Goal: Task Accomplishment & Management: Complete application form

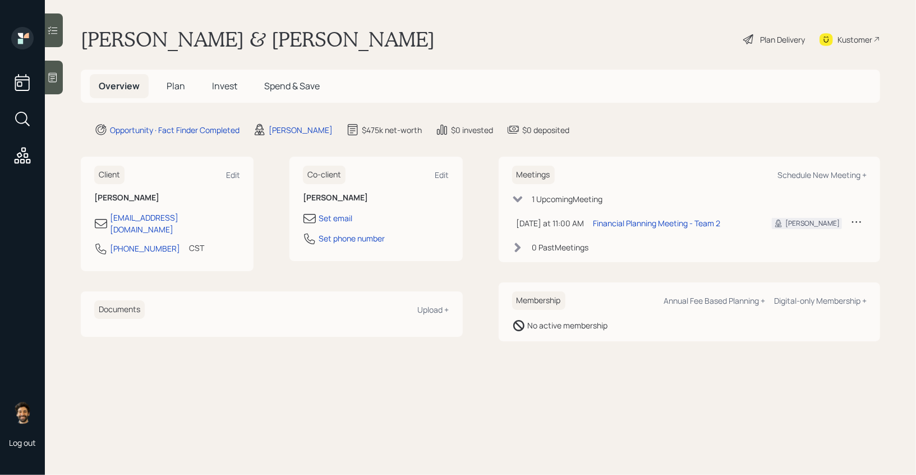
click at [61, 72] on div at bounding box center [54, 78] width 18 height 34
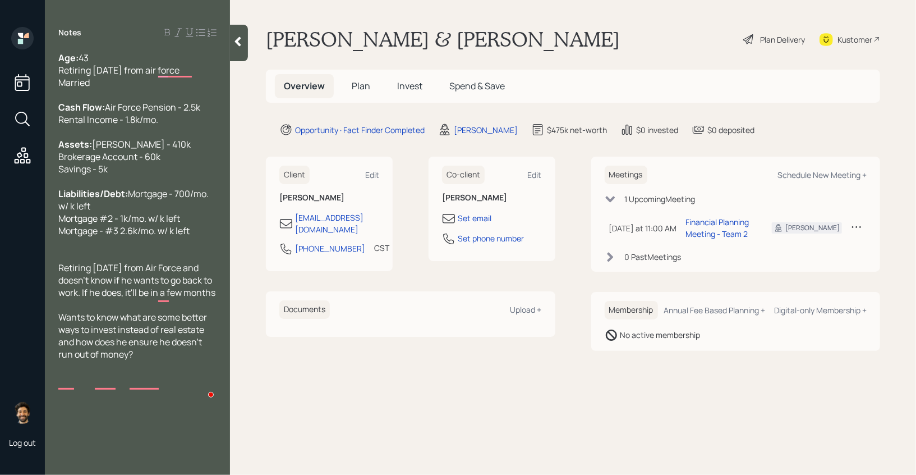
click at [228, 40] on div "Notes Age: [DEMOGRAPHIC_DATA] Retiring [DATE] from air force Married Cash Flow:…" at bounding box center [137, 244] width 185 height 434
click at [236, 40] on icon at bounding box center [237, 41] width 11 height 11
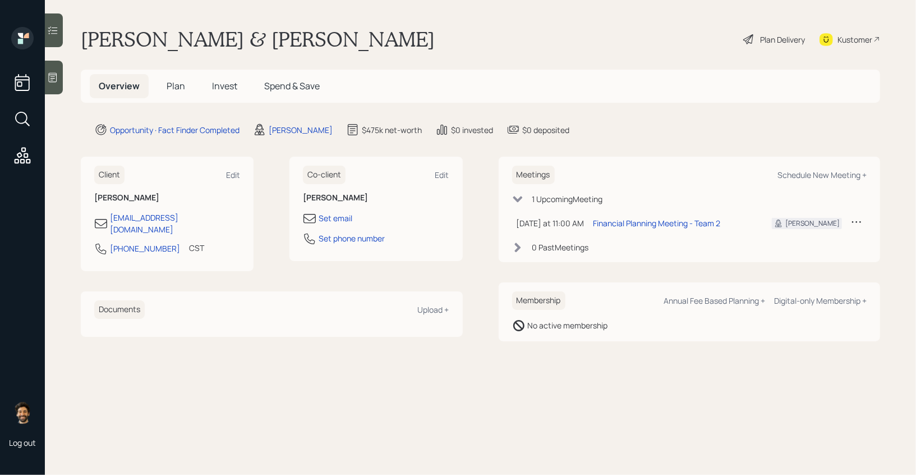
click at [134, 41] on h1 "[PERSON_NAME] & [PERSON_NAME]" at bounding box center [258, 39] width 354 height 25
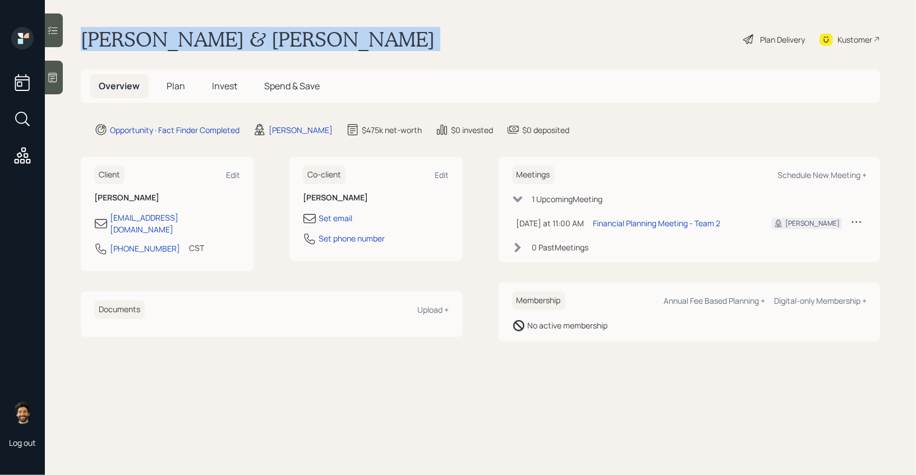
click at [134, 41] on h1 "[PERSON_NAME] & [PERSON_NAME]" at bounding box center [258, 39] width 354 height 25
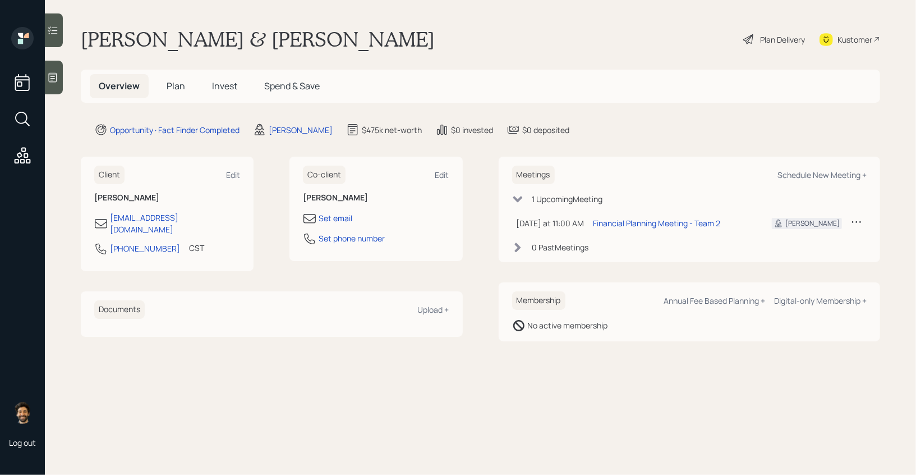
click at [188, 139] on main "[PERSON_NAME] & [PERSON_NAME] Plan Delivery Kustomer Overview Plan Invest Spend…" at bounding box center [480, 237] width 871 height 475
click at [175, 89] on span "Plan" at bounding box center [176, 86] width 19 height 12
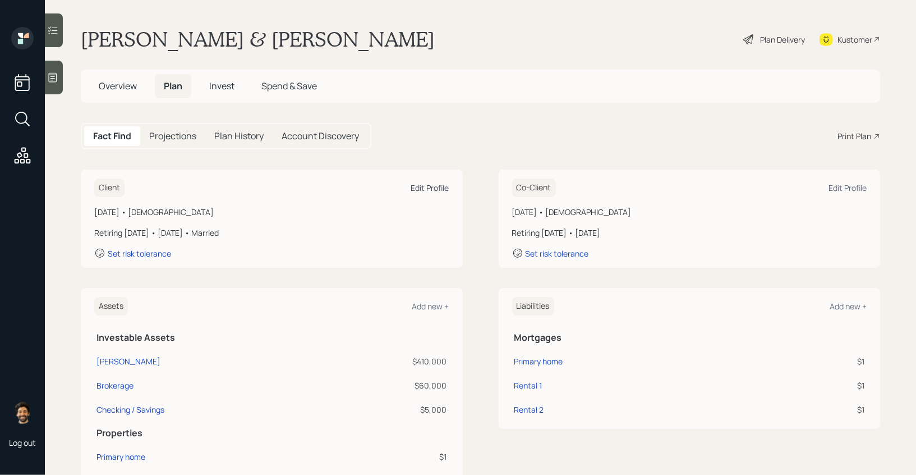
click at [440, 186] on div "Edit Profile" at bounding box center [430, 187] width 38 height 11
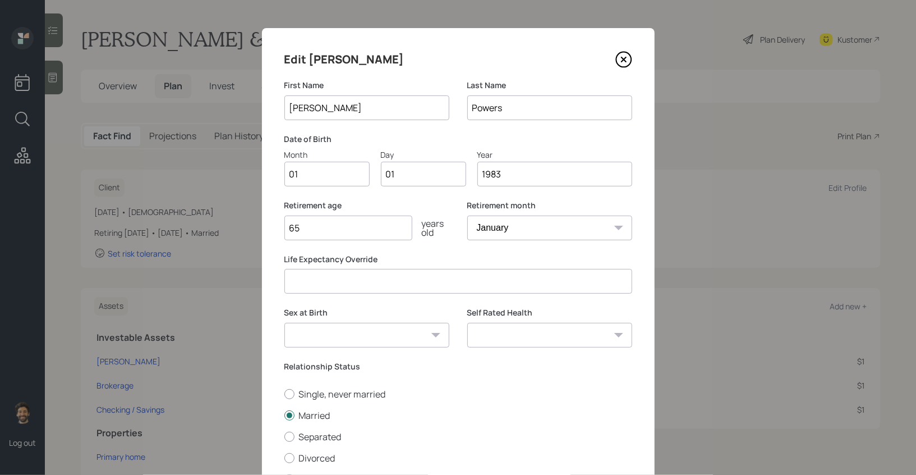
click at [316, 174] on input "01" at bounding box center [326, 174] width 85 height 25
type input "10"
type input "0"
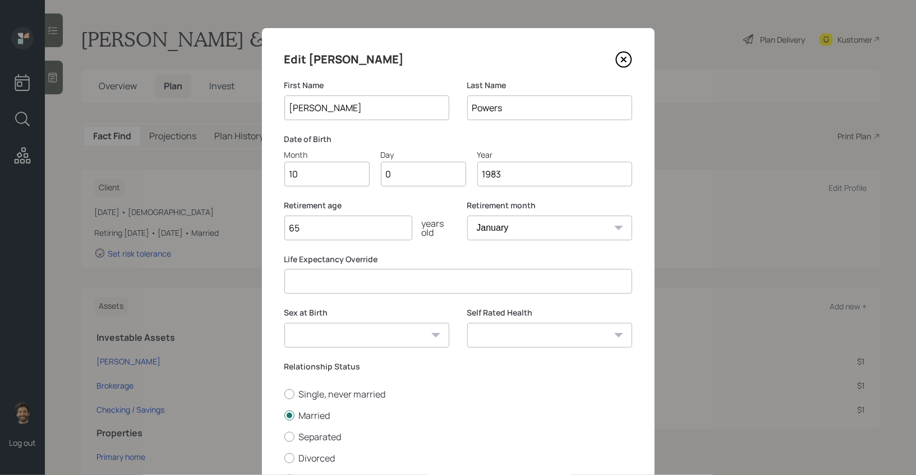
type input "07"
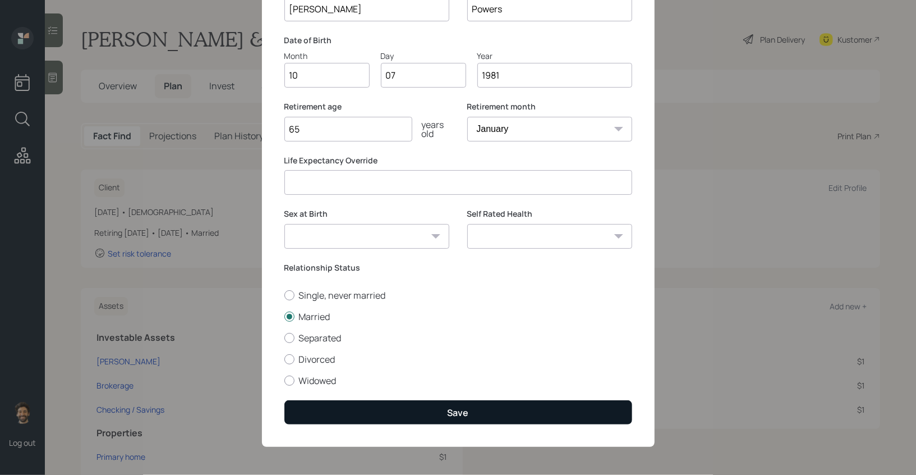
type input "1981"
click at [305, 417] on button "Save" at bounding box center [458, 412] width 348 height 24
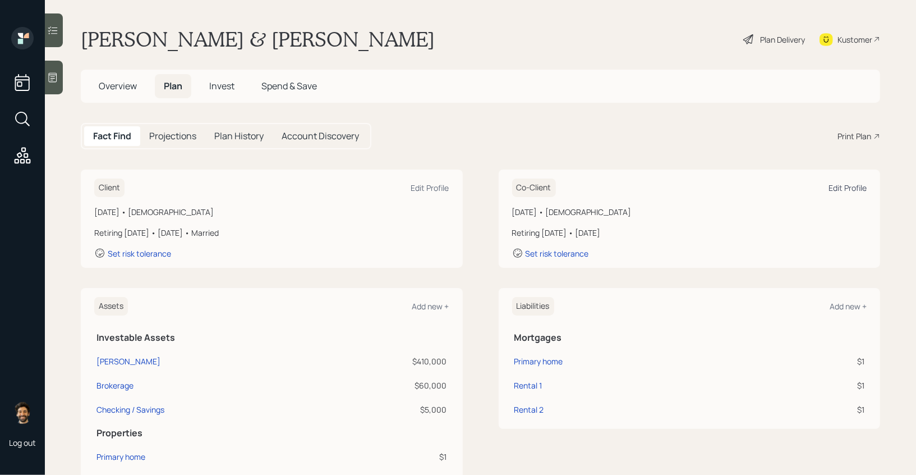
click at [842, 183] on div "Edit Profile" at bounding box center [848, 187] width 38 height 11
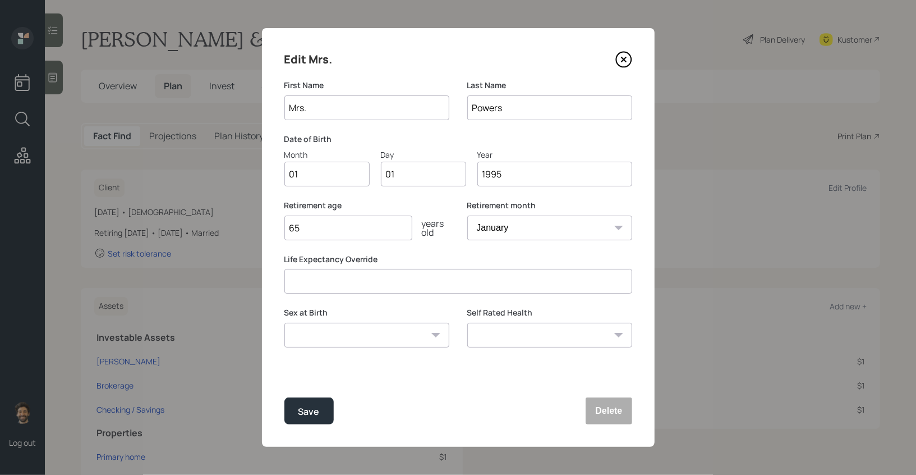
click at [325, 172] on input "01" at bounding box center [326, 174] width 85 height 25
type input "05"
type input "0"
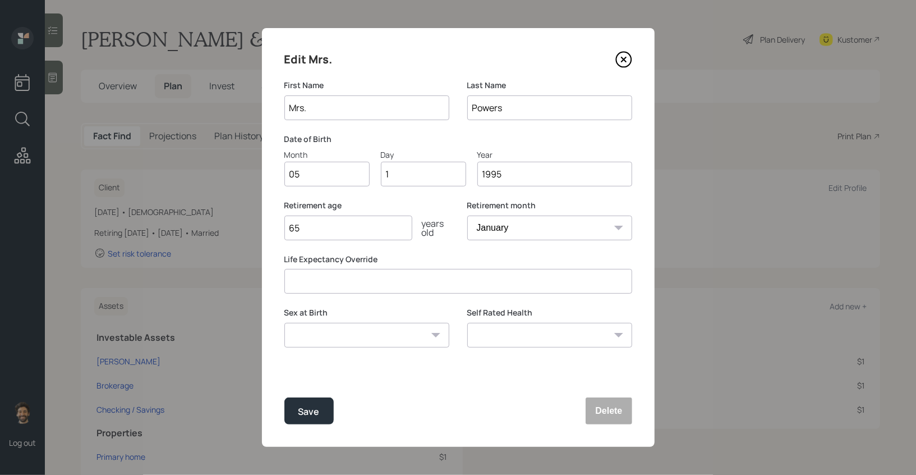
type input "15"
type input "1986"
click at [290, 409] on button "Save" at bounding box center [308, 410] width 49 height 27
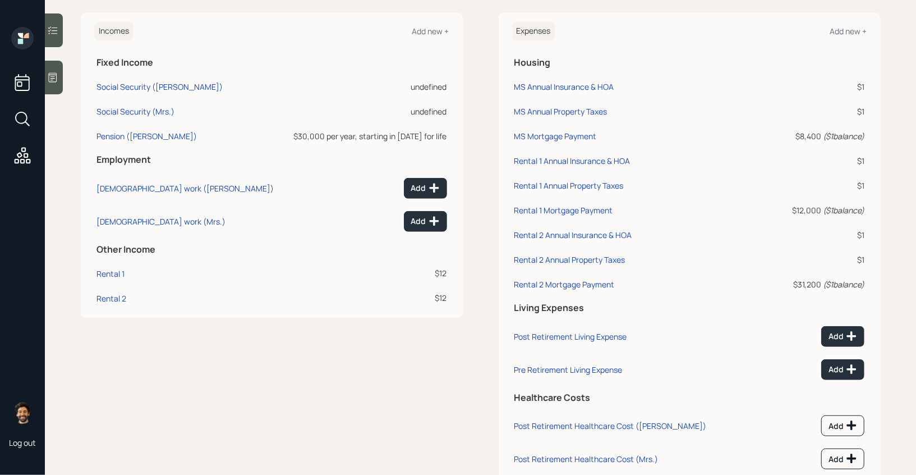
scroll to position [528, 0]
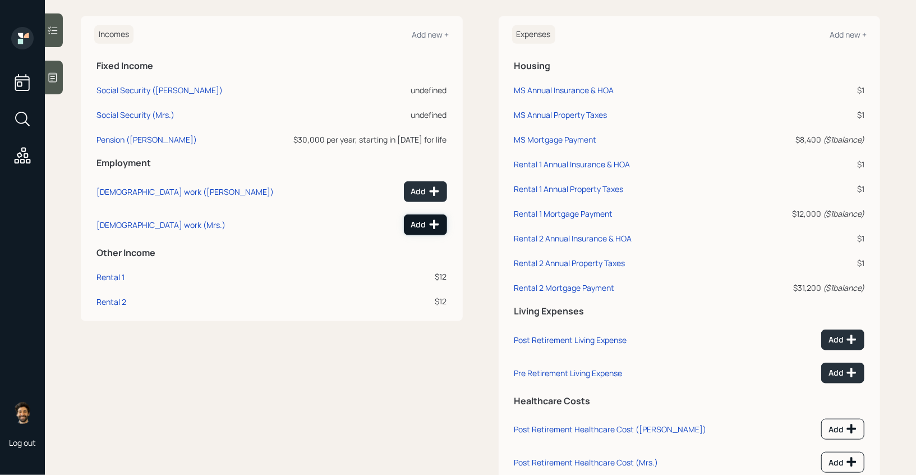
click at [425, 224] on div "Add" at bounding box center [425, 224] width 29 height 11
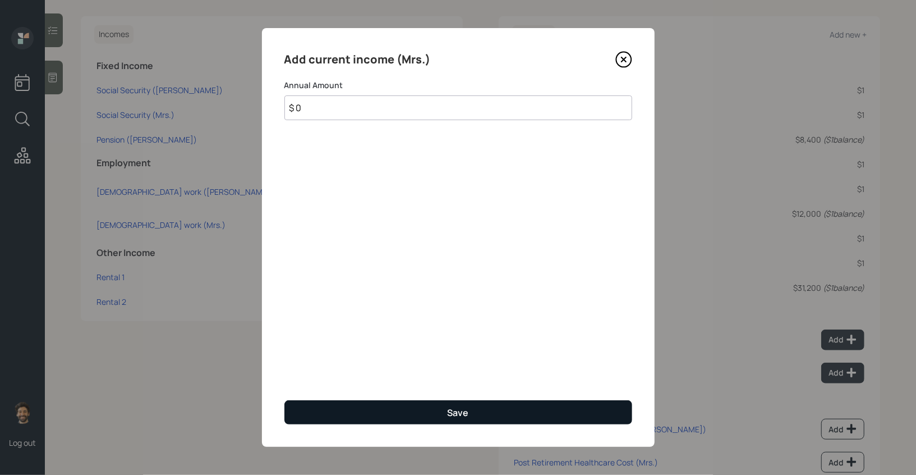
type input "$ 0"
click at [362, 412] on button "Save" at bounding box center [458, 412] width 348 height 24
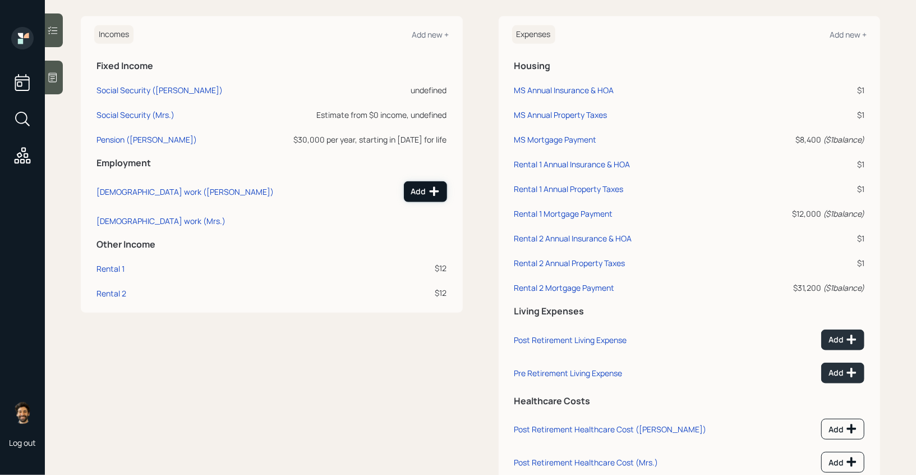
click at [421, 192] on div "Add" at bounding box center [425, 191] width 29 height 11
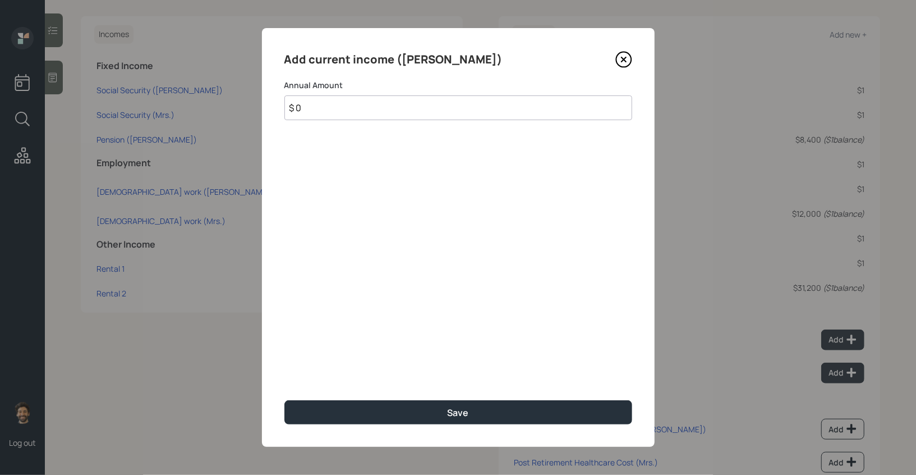
type input "$ 0"
click at [355, 426] on div "Add current income ([PERSON_NAME]) Annual Amount $ 0 Save" at bounding box center [458, 237] width 393 height 419
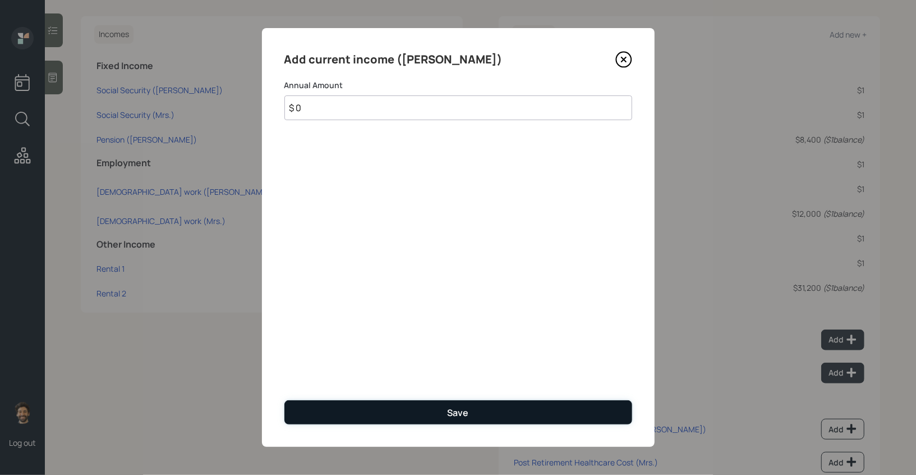
click at [331, 415] on button "Save" at bounding box center [458, 412] width 348 height 24
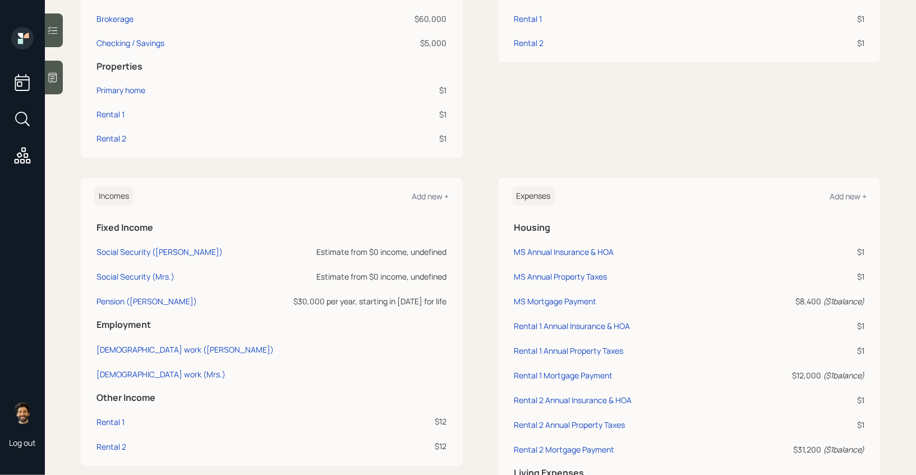
scroll to position [362, 0]
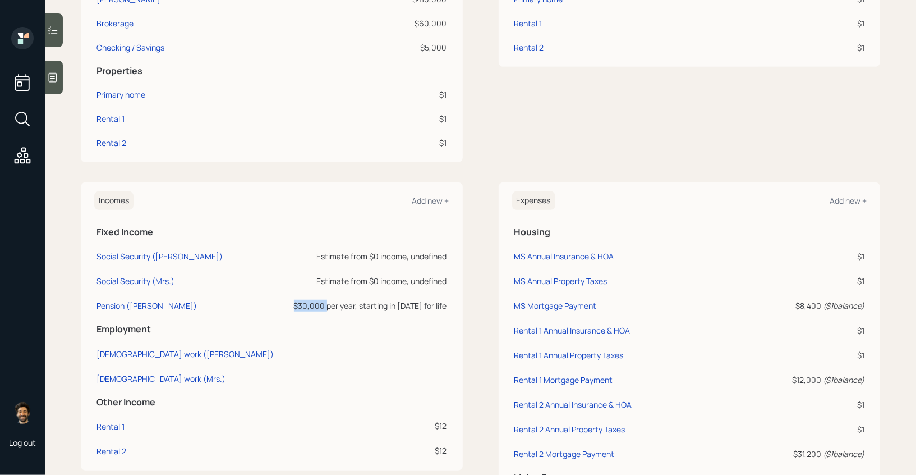
drag, startPoint x: 300, startPoint y: 304, endPoint x: 334, endPoint y: 307, distance: 34.4
click at [334, 307] on div "$30,000 per year, starting in [DATE] for life" at bounding box center [367, 306] width 160 height 12
click at [432, 197] on div "Add new +" at bounding box center [430, 200] width 37 height 11
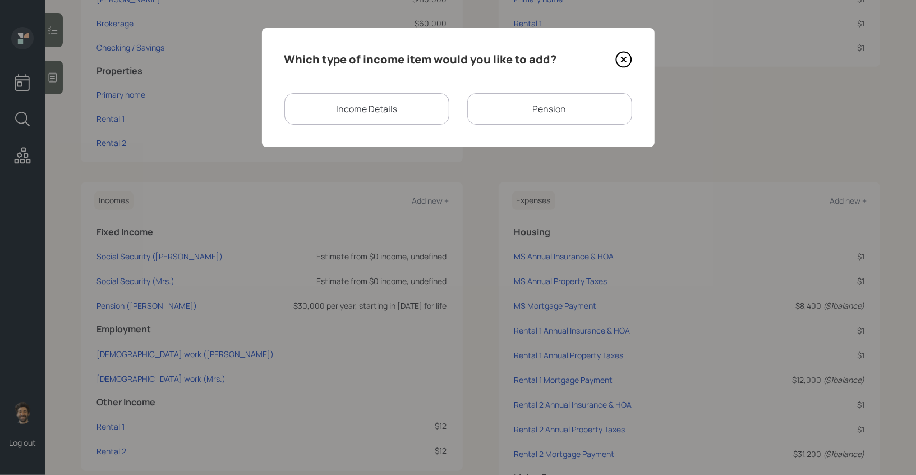
click at [413, 107] on div "Income Details" at bounding box center [366, 108] width 165 height 31
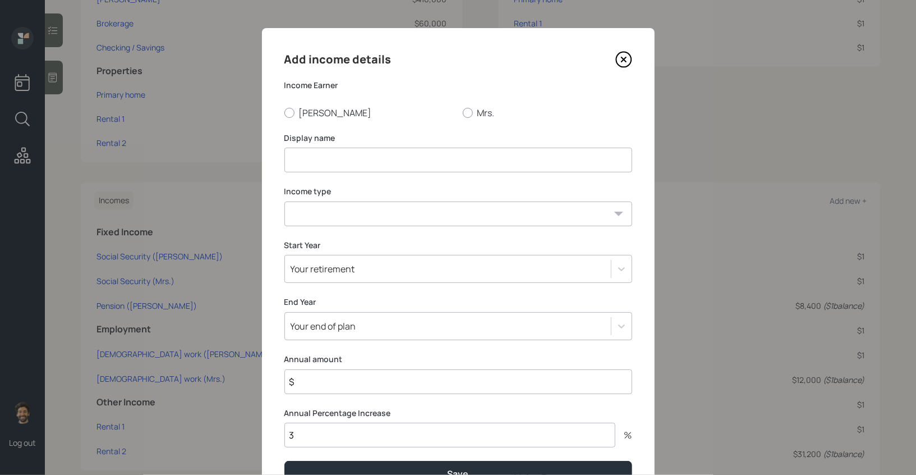
click at [314, 171] on input at bounding box center [458, 160] width 348 height 25
type input "VA DI"
click at [289, 111] on div at bounding box center [289, 113] width 10 height 10
click at [284, 112] on input "[PERSON_NAME]" at bounding box center [284, 112] width 1 height 1
radio input "true"
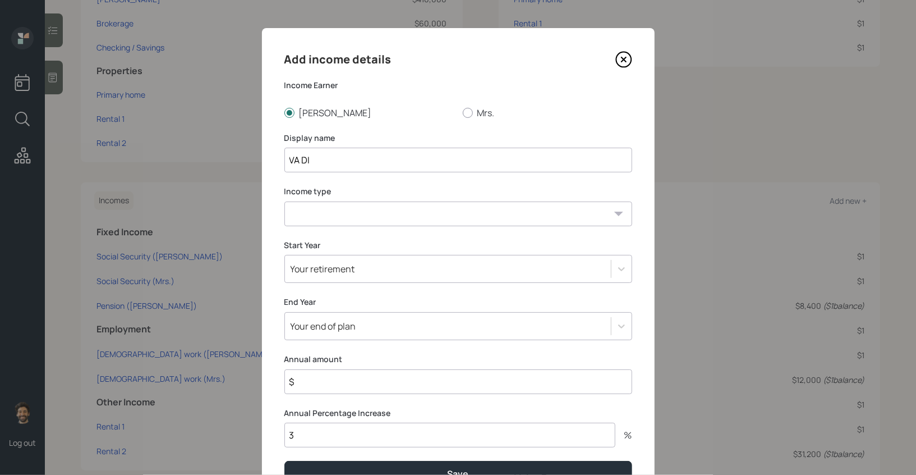
click at [334, 206] on select "[DEMOGRAPHIC_DATA] work [DEMOGRAPHIC_DATA] work Self employment Other" at bounding box center [458, 213] width 348 height 25
select select "other"
click at [284, 201] on select "[DEMOGRAPHIC_DATA] work [DEMOGRAPHIC_DATA] work Self employment Other" at bounding box center [458, 213] width 348 height 25
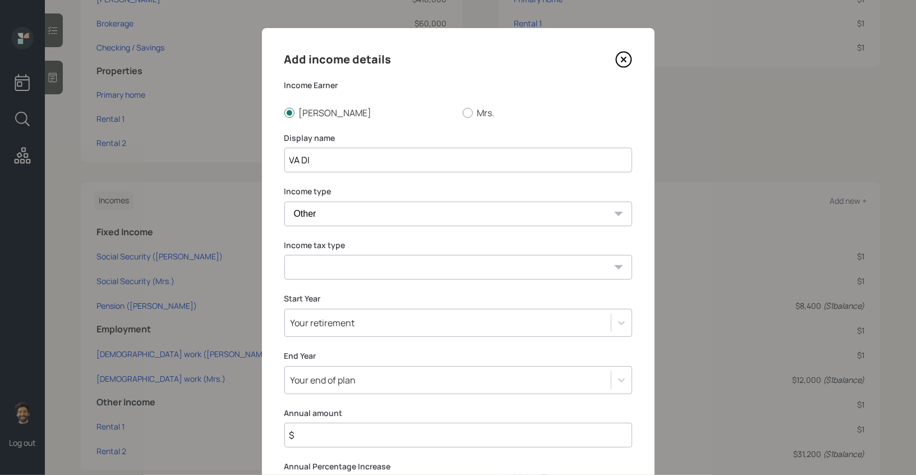
click at [320, 269] on select "Tax-free Earned Self Employment Alimony Royalties Pension / Annuity Interest Di…" at bounding box center [458, 267] width 348 height 25
select select "tax_free"
click at [284, 255] on select "Tax-free Earned Self Employment Alimony Royalties Pension / Annuity Interest Di…" at bounding box center [458, 267] width 348 height 25
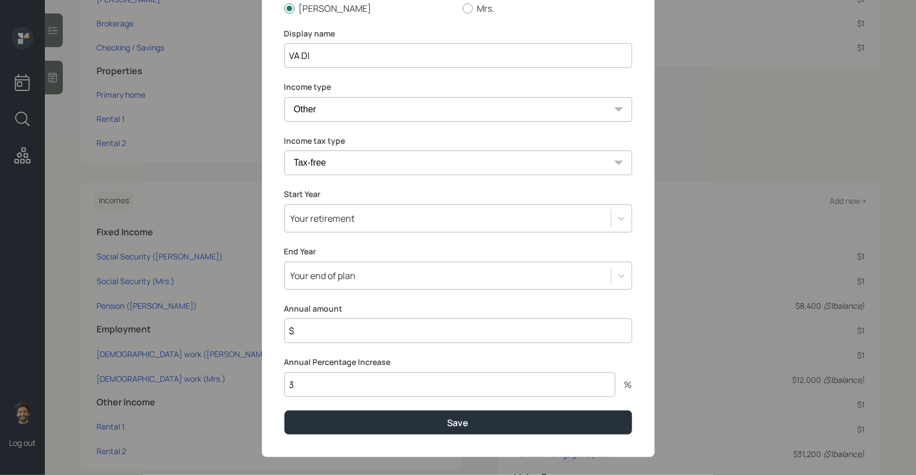
scroll to position [114, 0]
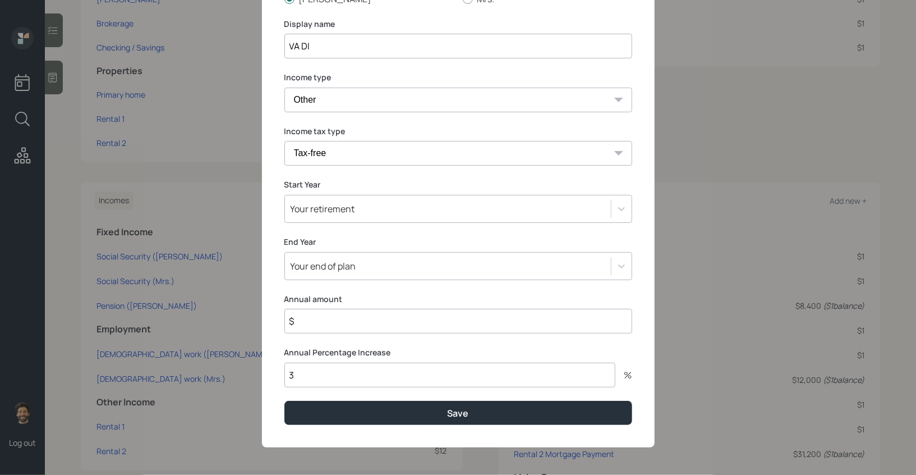
click at [321, 315] on input "$" at bounding box center [458, 321] width 348 height 25
type input "$ 51,000"
click at [320, 211] on div "Your retirement" at bounding box center [323, 209] width 65 height 12
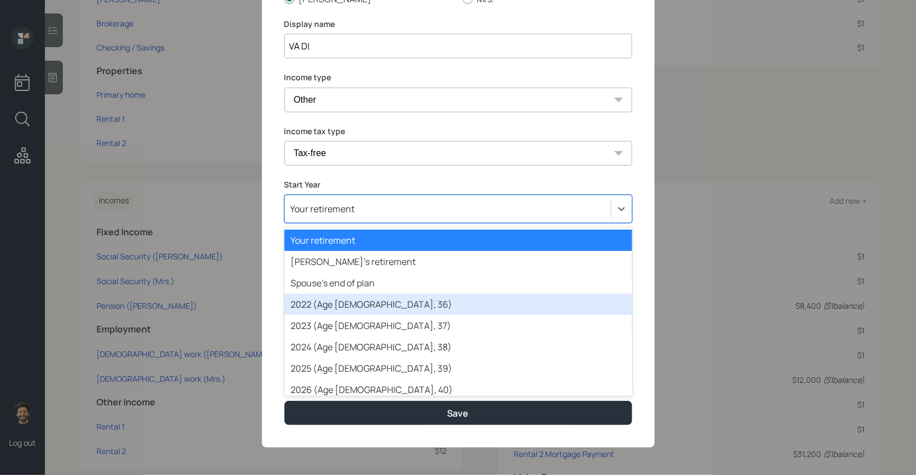
click at [309, 306] on div "2022 (Age [DEMOGRAPHIC_DATA], 36)" at bounding box center [458, 303] width 348 height 21
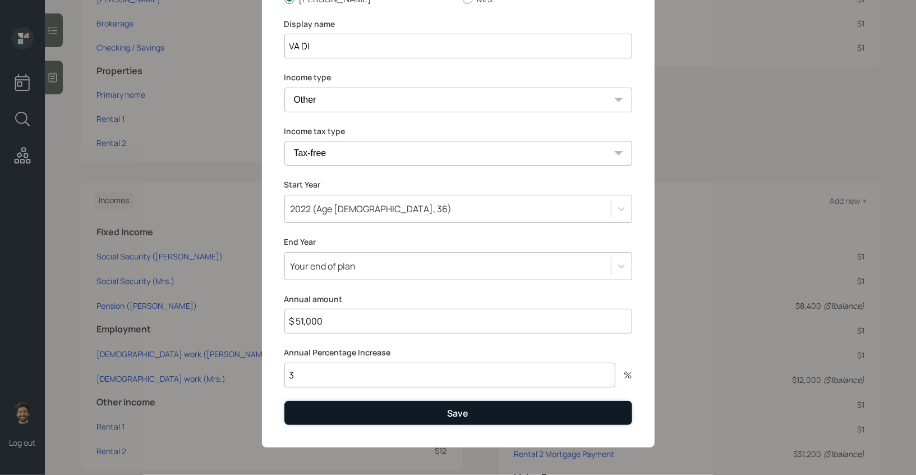
click at [330, 413] on button "Save" at bounding box center [458, 413] width 348 height 24
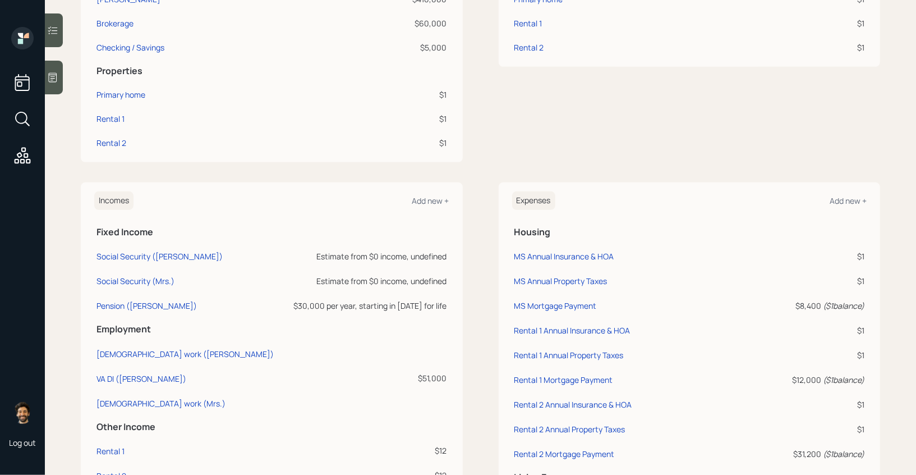
scroll to position [384, 0]
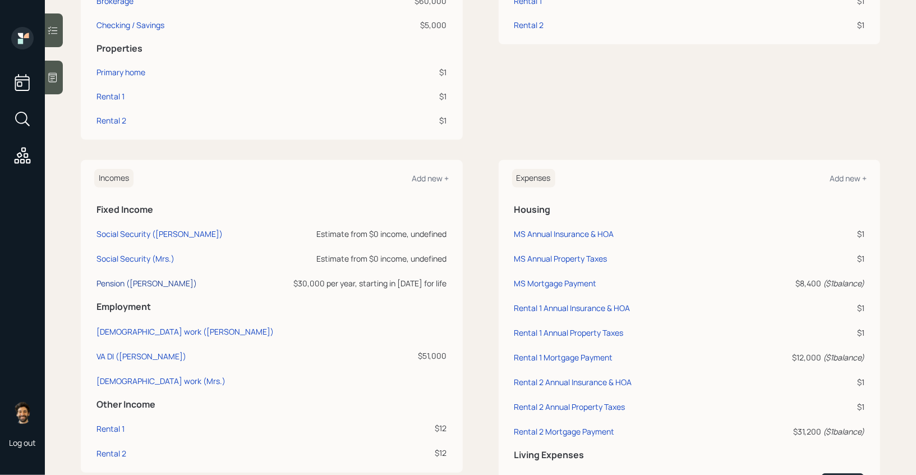
click at [121, 281] on div "Pension ([PERSON_NAME])" at bounding box center [147, 283] width 100 height 11
click at [118, 286] on div "Pension ([PERSON_NAME])" at bounding box center [147, 283] width 100 height 11
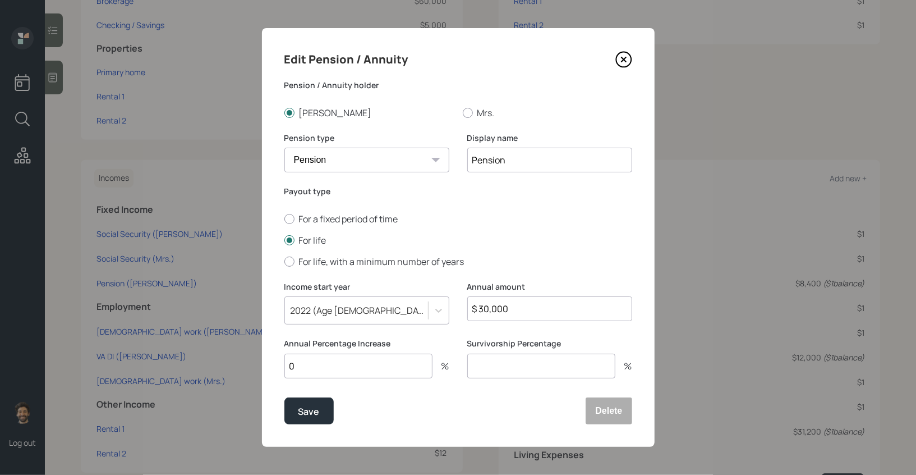
click at [320, 368] on input "0" at bounding box center [358, 365] width 148 height 25
type input "3"
click at [310, 412] on div "Save" at bounding box center [308, 411] width 21 height 15
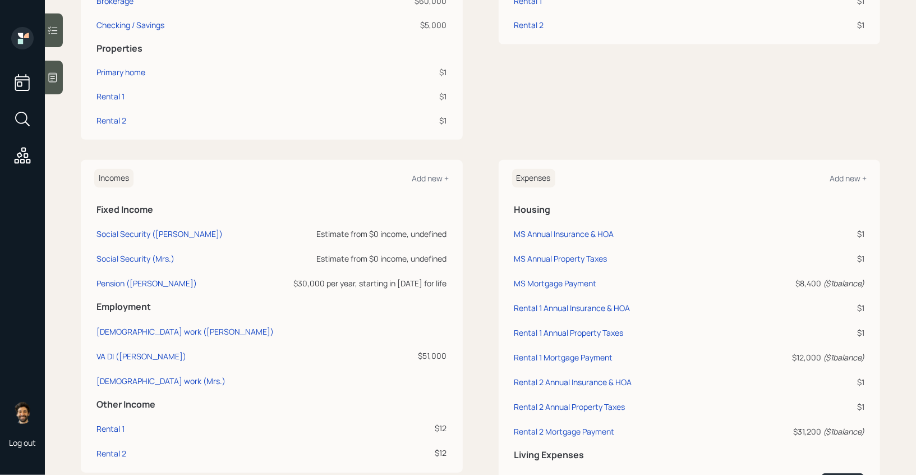
click at [127, 361] on td "VA DI ([PERSON_NAME])" at bounding box center [189, 354] width 190 height 25
click at [122, 356] on div "VA DI ([PERSON_NAME])" at bounding box center [142, 356] width 90 height 11
select select "other"
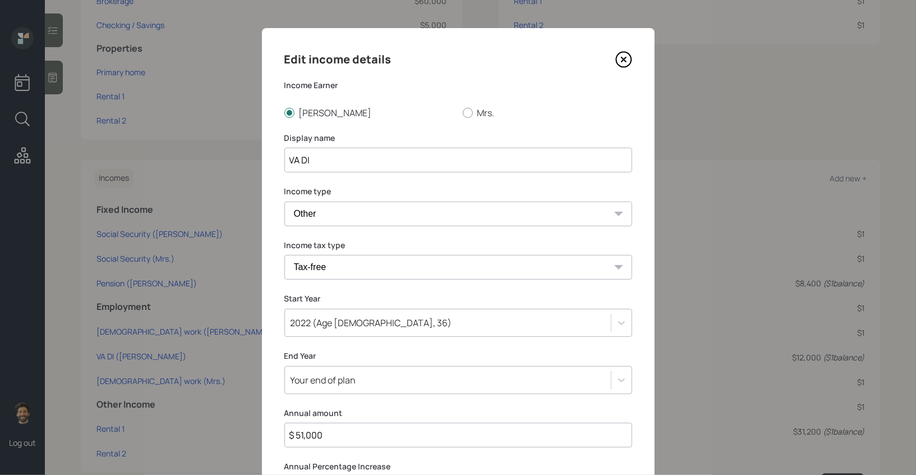
scroll to position [117, 0]
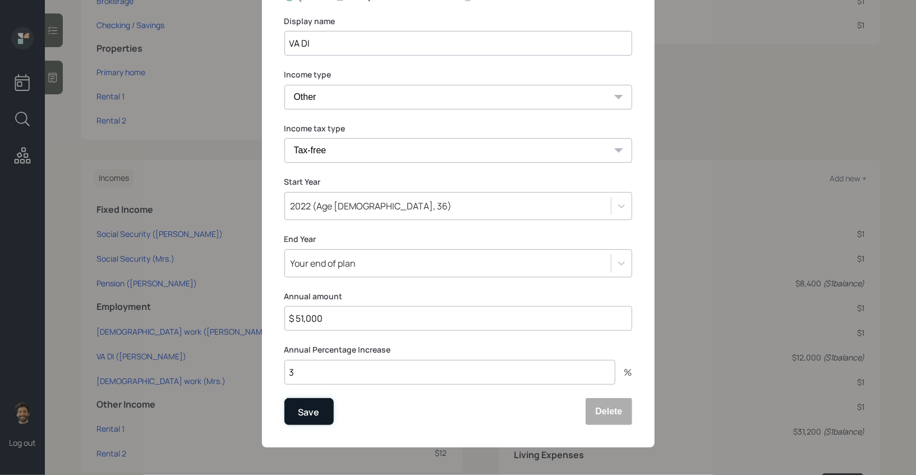
click at [294, 408] on button "Save" at bounding box center [308, 411] width 49 height 27
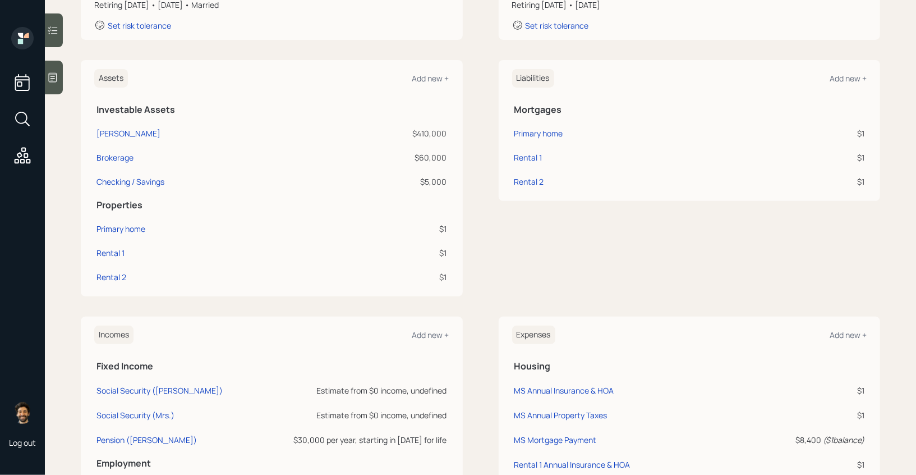
scroll to position [206, 0]
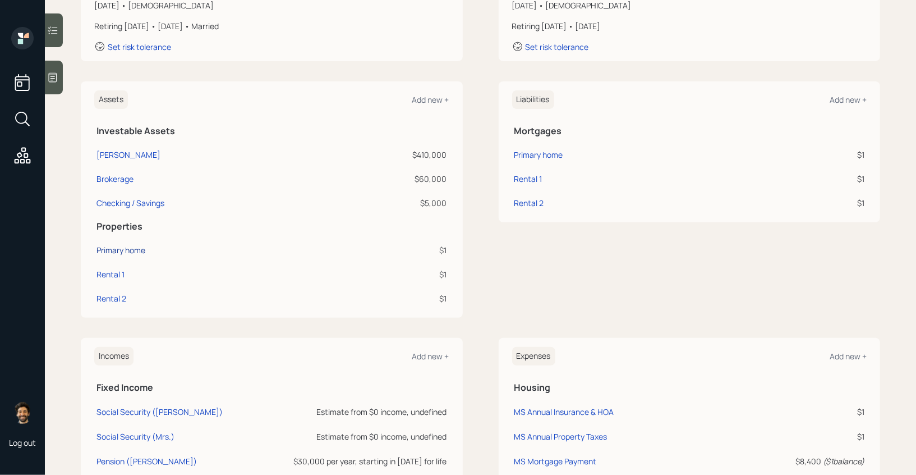
click at [118, 249] on div "Primary home" at bounding box center [121, 250] width 49 height 12
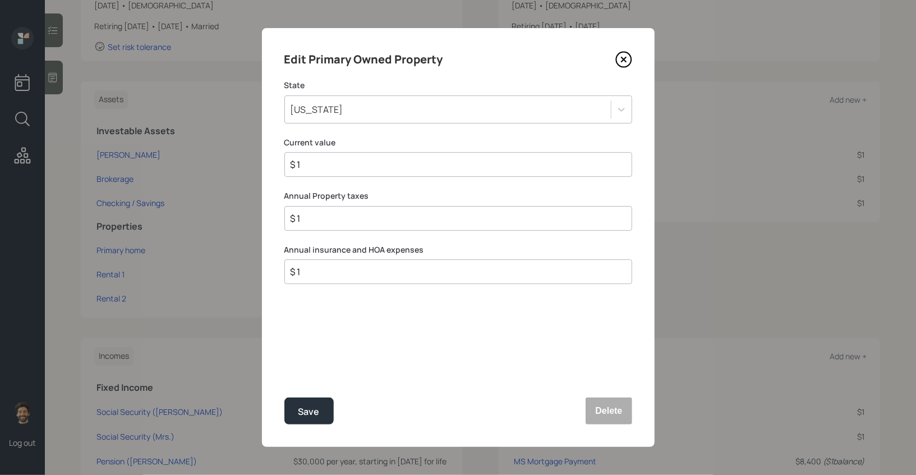
click at [324, 114] on div "[US_STATE]" at bounding box center [317, 109] width 53 height 12
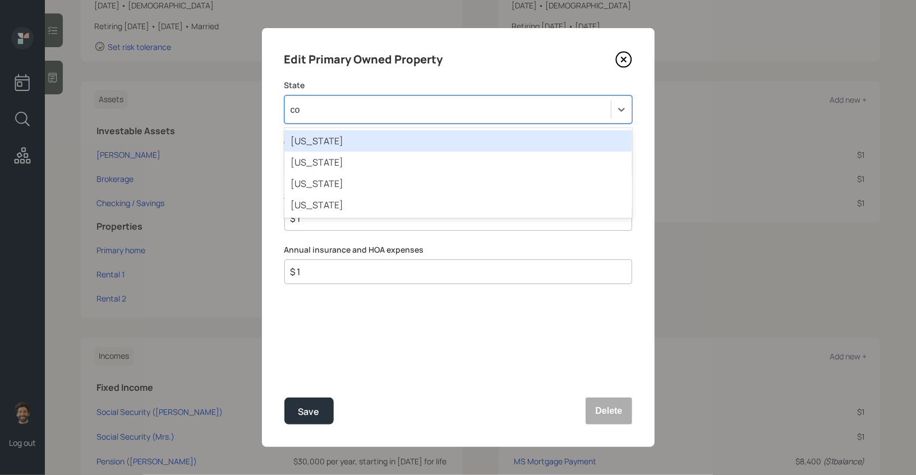
type input "col"
click at [320, 139] on div "[US_STATE]" at bounding box center [458, 140] width 348 height 21
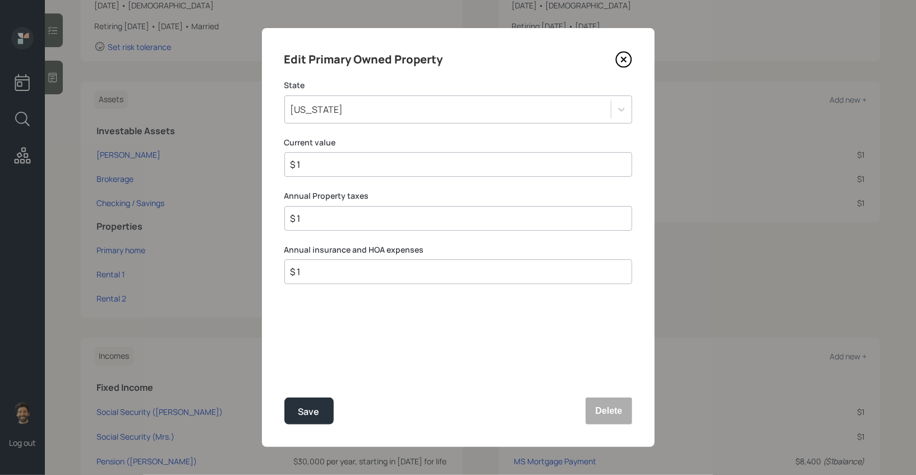
click at [317, 163] on input "$ 1" at bounding box center [454, 164] width 329 height 13
type input "$ 485,000"
click at [310, 424] on button "Save" at bounding box center [308, 410] width 49 height 27
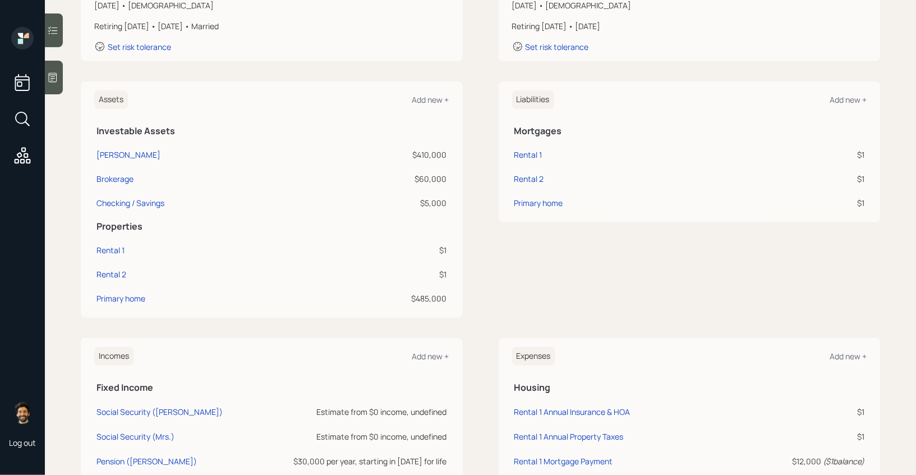
click at [526, 210] on td "Primary home" at bounding box center [657, 201] width 291 height 24
click at [518, 203] on div "Primary home" at bounding box center [539, 203] width 49 height 12
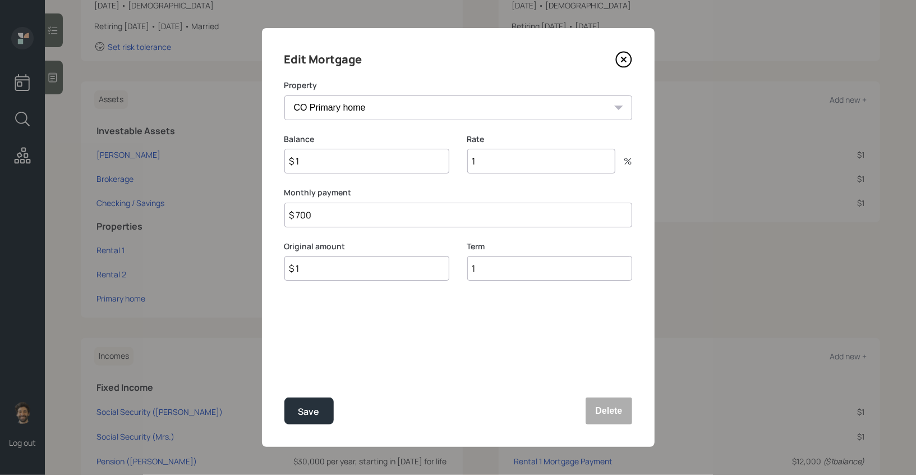
click at [315, 216] on input "$ 700" at bounding box center [458, 215] width 348 height 25
type input "$ 2,600"
click at [313, 158] on input "$ 1" at bounding box center [366, 161] width 165 height 25
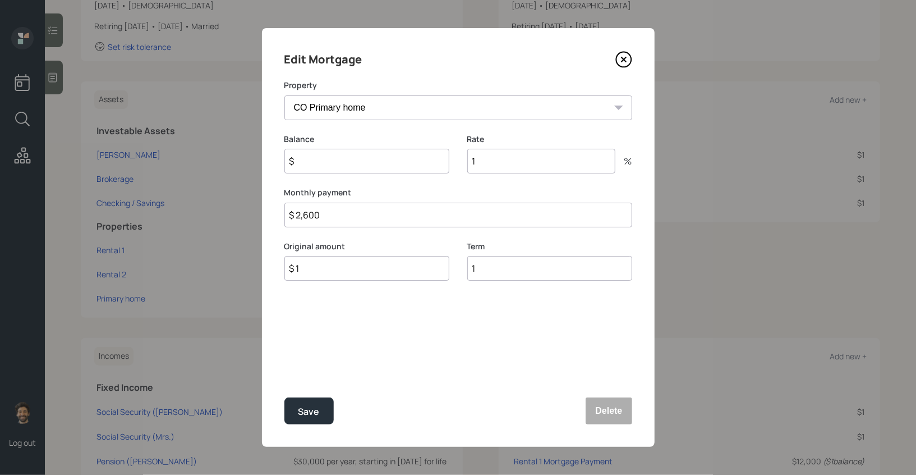
type input "$"
click at [309, 270] on div "Original amount $ 1" at bounding box center [366, 261] width 165 height 40
type input "$"
click at [313, 157] on input "$" at bounding box center [366, 161] width 165 height 25
type input "$ 387,000"
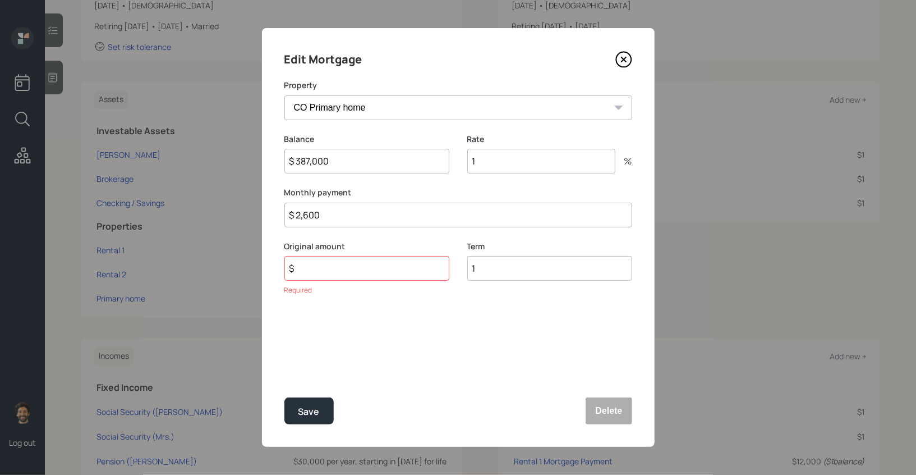
click at [306, 275] on input "$" at bounding box center [366, 268] width 165 height 25
type input "$ 387,000"
click at [314, 214] on input "$ 2,600" at bounding box center [458, 215] width 348 height 25
type input "$ 2,200"
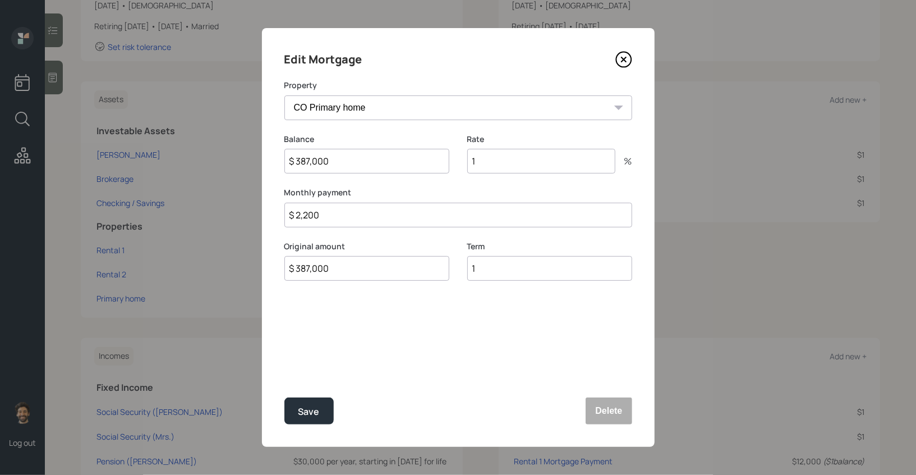
click at [511, 157] on input "1" at bounding box center [541, 161] width 148 height 25
type input "5.125"
click at [297, 412] on button "Save" at bounding box center [308, 410] width 49 height 27
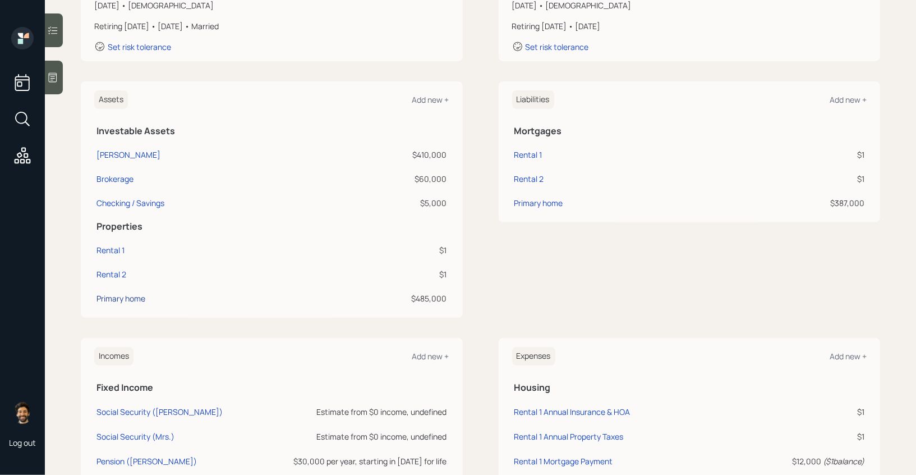
click at [110, 295] on div "Primary home" at bounding box center [121, 298] width 49 height 12
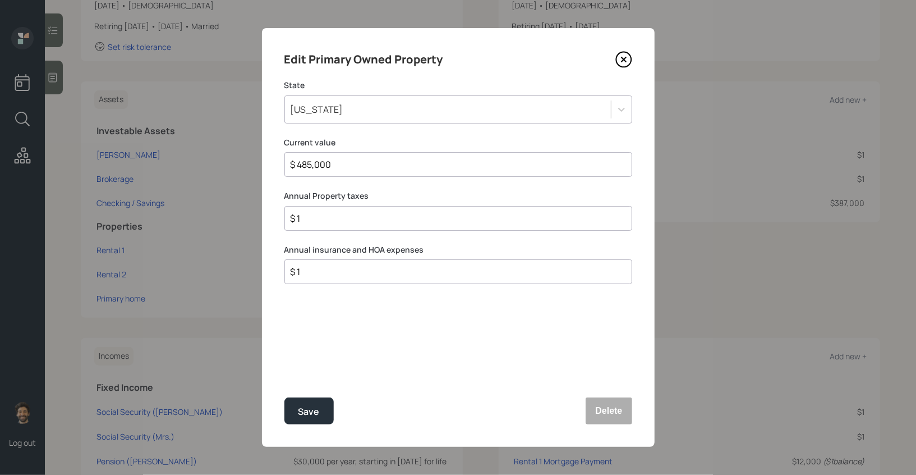
click at [319, 218] on input "$ 1" at bounding box center [454, 218] width 329 height 13
type input "$ 4,800"
click at [306, 279] on div "$ 1" at bounding box center [458, 271] width 348 height 25
click at [302, 275] on input "$ 1" at bounding box center [454, 271] width 329 height 13
type input "$ 0"
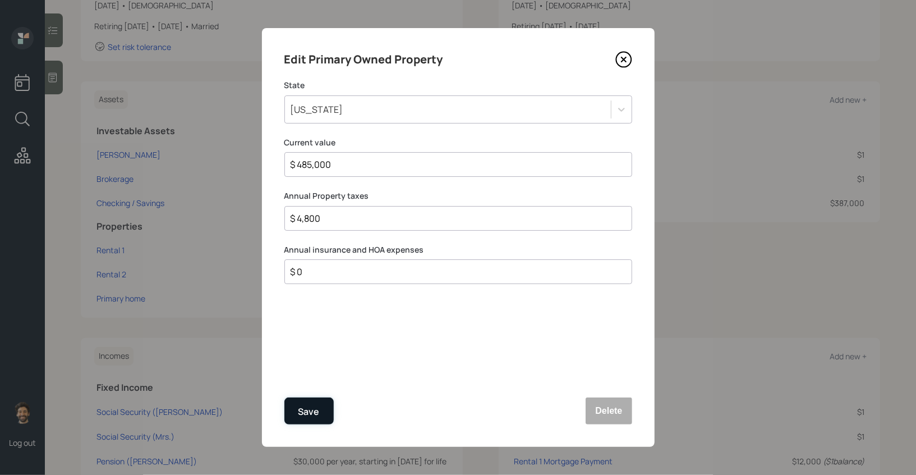
click at [295, 411] on button "Save" at bounding box center [308, 410] width 49 height 27
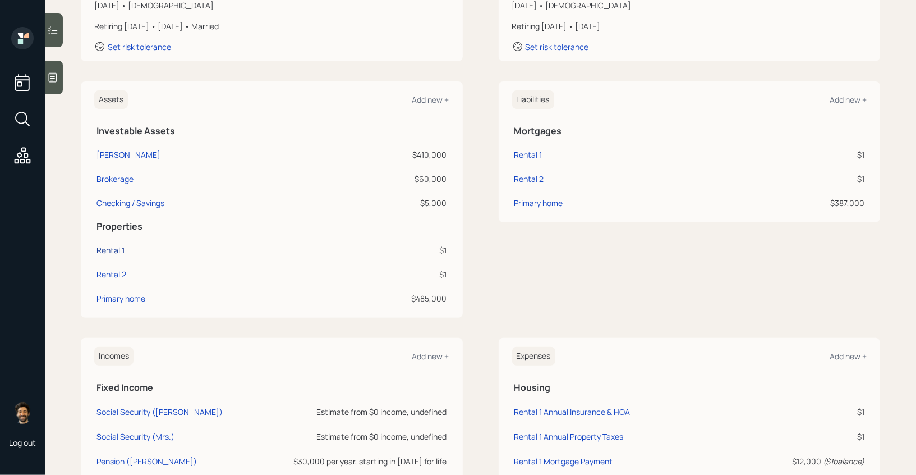
click at [108, 250] on div "Rental 1" at bounding box center [111, 250] width 28 height 12
select select "rental_property"
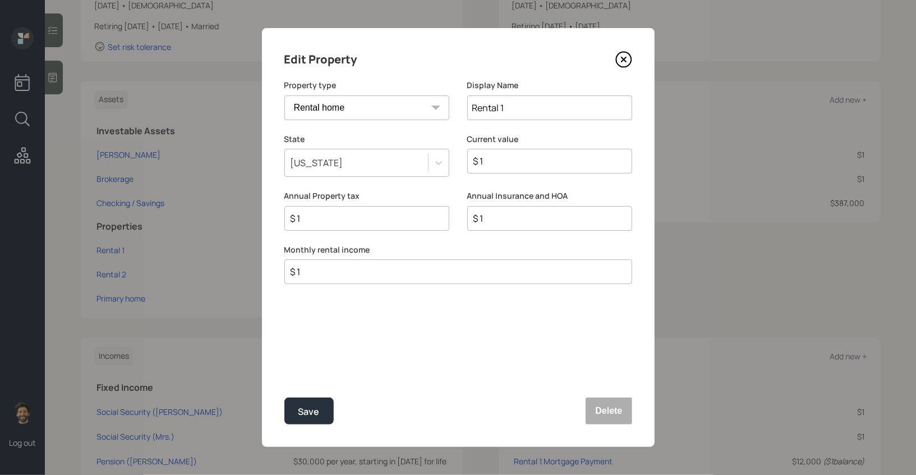
click at [502, 109] on input "Rental 1" at bounding box center [549, 107] width 165 height 25
click at [538, 105] on input "Rental 1" at bounding box center [549, 107] width 165 height 25
type input "Rental 1 ([GEOGRAPHIC_DATA])"
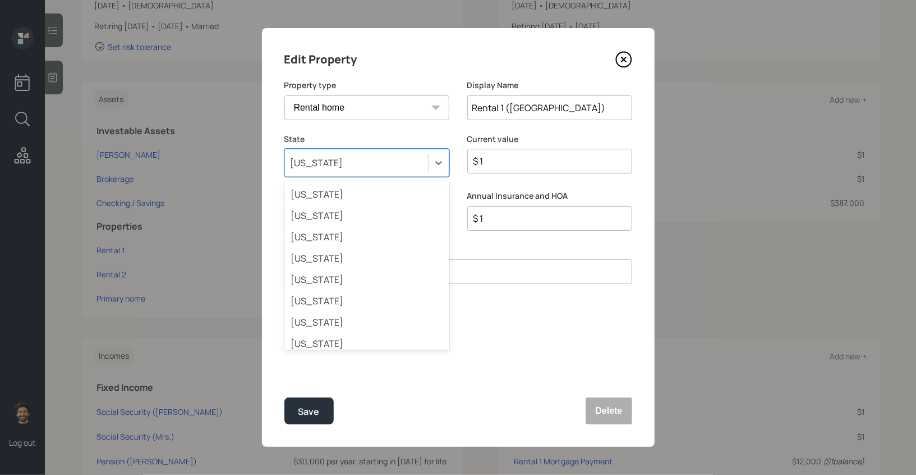
click at [365, 173] on div "[US_STATE]" at bounding box center [366, 163] width 165 height 28
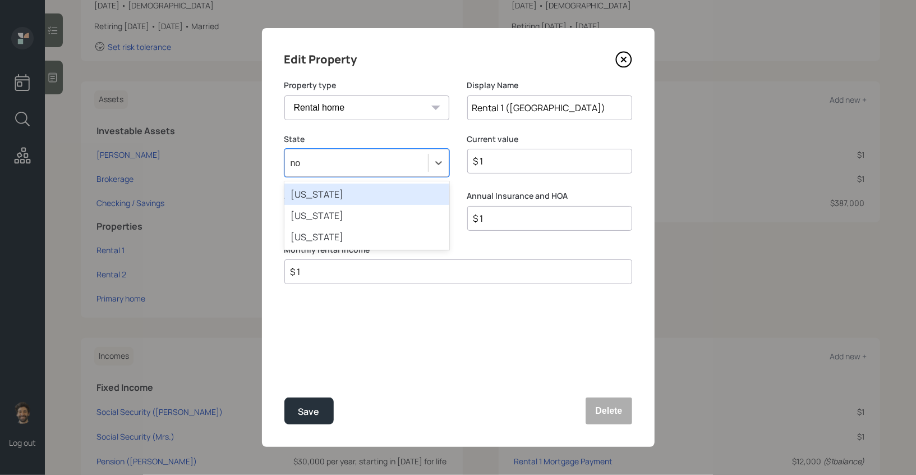
type input "nor"
click at [339, 200] on div "[US_STATE]" at bounding box center [366, 193] width 165 height 21
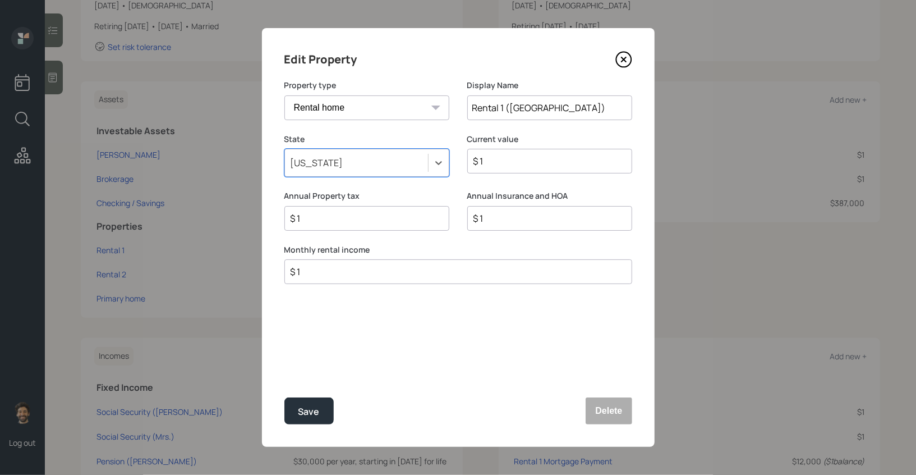
click at [502, 159] on input "$ 1" at bounding box center [545, 160] width 146 height 13
type input "$ 195,000"
click at [374, 263] on div "$ 1" at bounding box center [458, 271] width 348 height 25
click at [357, 271] on input "$ 1" at bounding box center [454, 271] width 329 height 13
type input "$ 1,250"
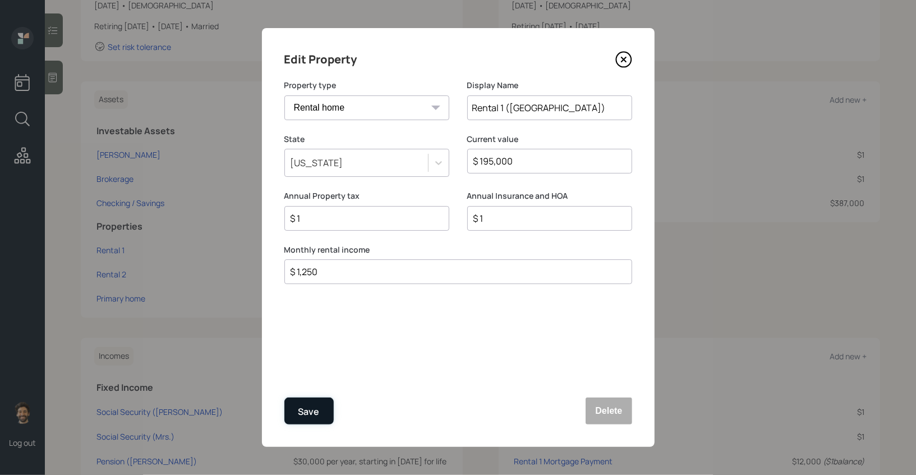
click at [305, 419] on div "Save" at bounding box center [308, 411] width 21 height 15
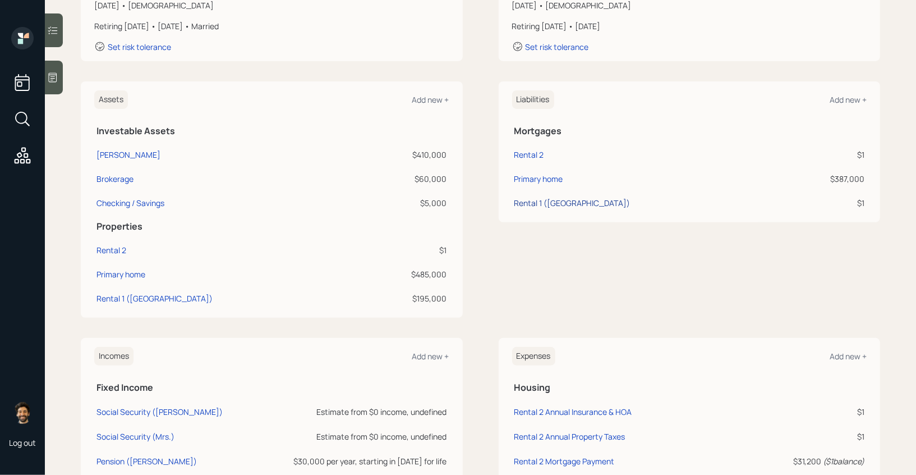
click at [529, 198] on div "Rental 1 ([GEOGRAPHIC_DATA])" at bounding box center [573, 203] width 116 height 12
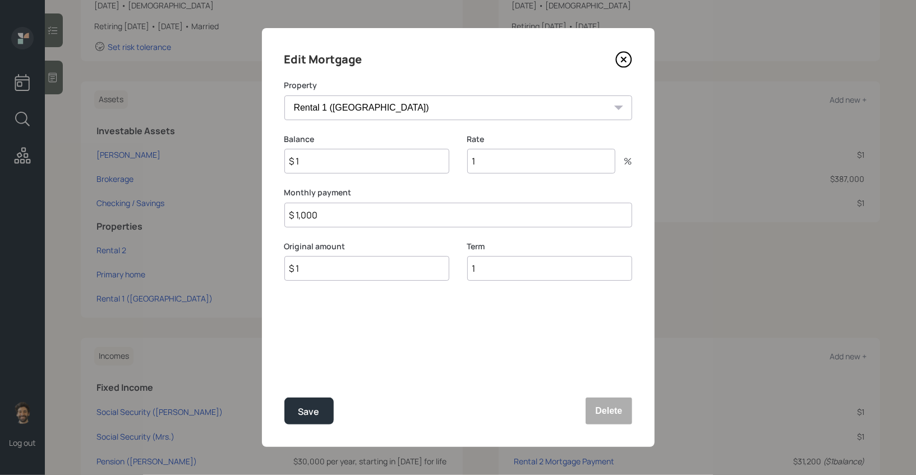
click at [344, 157] on input "$ 1" at bounding box center [366, 161] width 165 height 25
type input "$ 31,000"
click at [310, 268] on input "$ 1" at bounding box center [366, 268] width 165 height 25
type input "$ 31,000"
click at [488, 149] on input "1" at bounding box center [541, 161] width 148 height 25
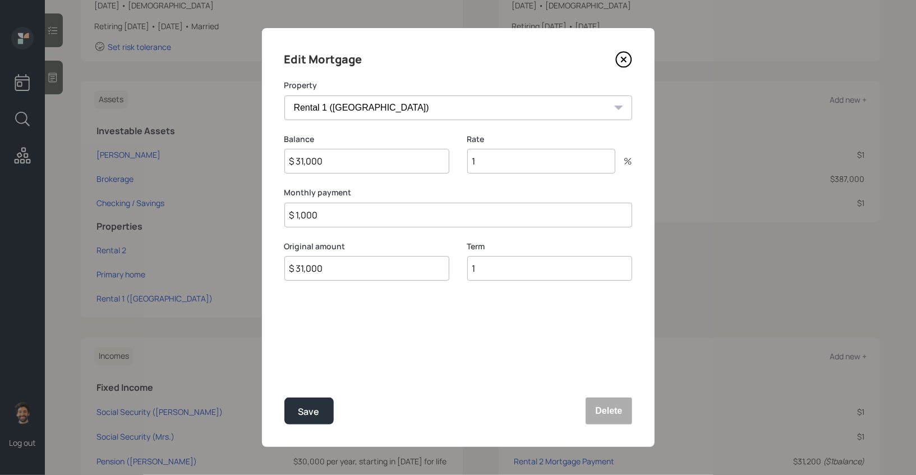
click at [492, 155] on input "1" at bounding box center [541, 161] width 148 height 25
type input "5"
click at [487, 264] on input "1" at bounding box center [549, 268] width 165 height 25
type input "30"
click at [330, 211] on input "$ 1,000" at bounding box center [458, 215] width 348 height 25
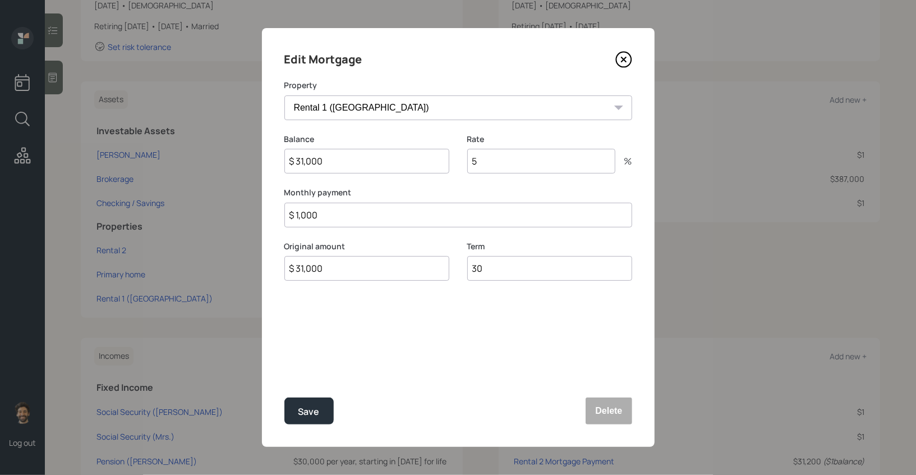
click at [330, 211] on input "$ 1,000" at bounding box center [458, 215] width 348 height 25
type input "$ 702"
click at [300, 411] on div "Save" at bounding box center [308, 411] width 21 height 15
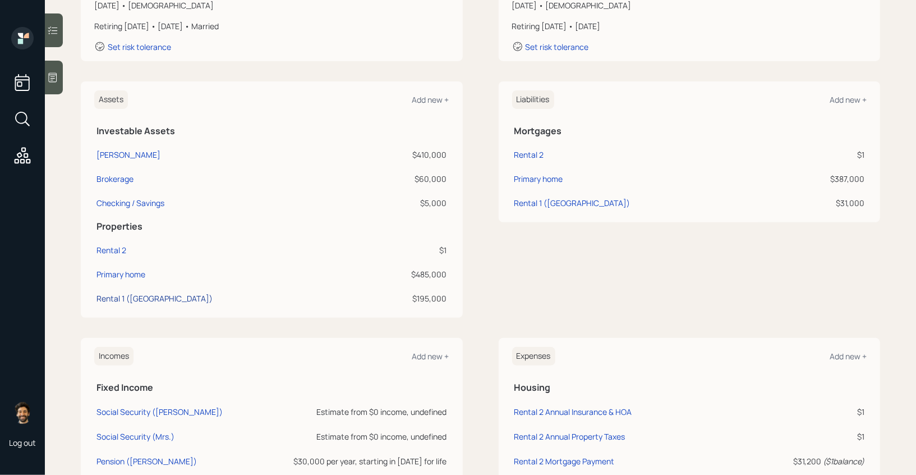
click at [127, 295] on div "Rental 1 ([GEOGRAPHIC_DATA])" at bounding box center [155, 298] width 116 height 12
select select "rental_property"
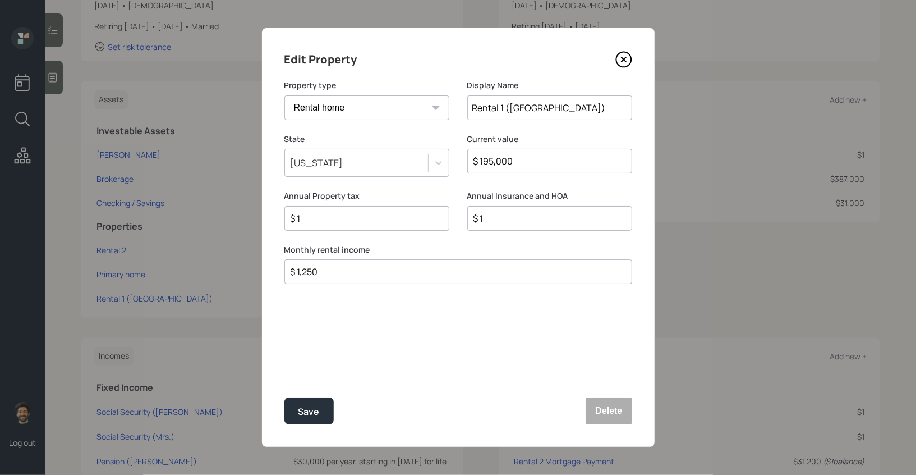
click at [338, 225] on div "$ 1" at bounding box center [366, 218] width 165 height 25
click at [325, 219] on input "$ 1" at bounding box center [363, 218] width 146 height 13
type input "$ 1,824"
type input "$ 0"
click at [307, 409] on div "Save" at bounding box center [308, 411] width 21 height 15
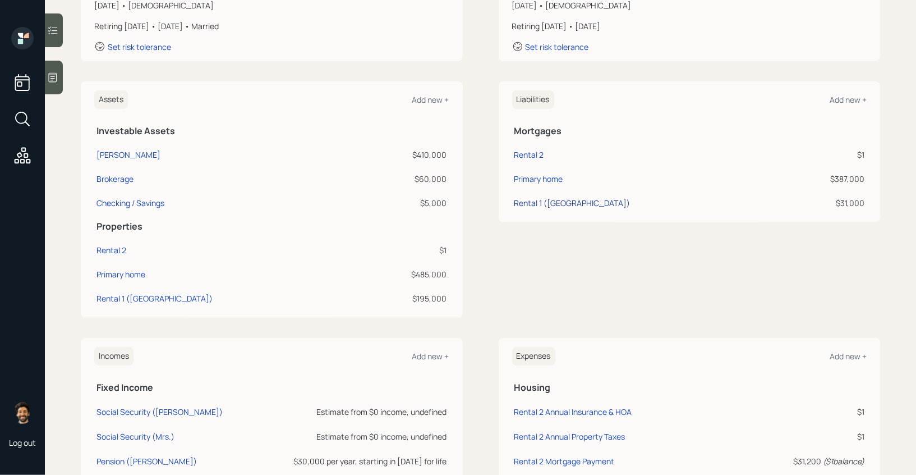
click at [530, 203] on div "Rental 1 ([GEOGRAPHIC_DATA])" at bounding box center [573, 203] width 116 height 12
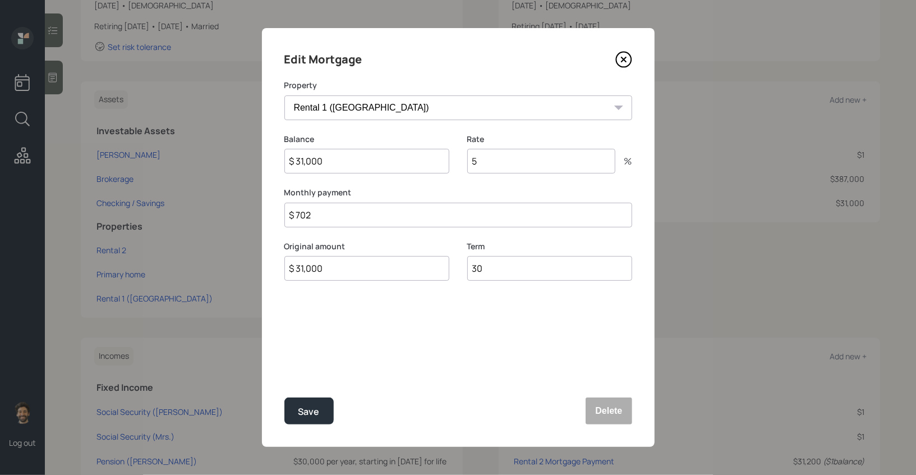
click at [347, 211] on input "$ 702" at bounding box center [458, 215] width 348 height 25
type input "$ 550"
click at [303, 408] on div "Save" at bounding box center [308, 411] width 21 height 15
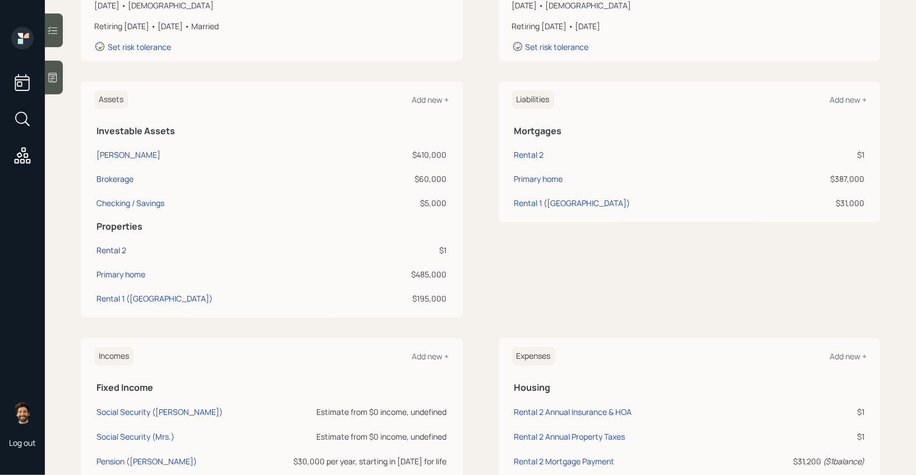
click at [112, 251] on div "Rental 2" at bounding box center [112, 250] width 30 height 12
select select "rental_property"
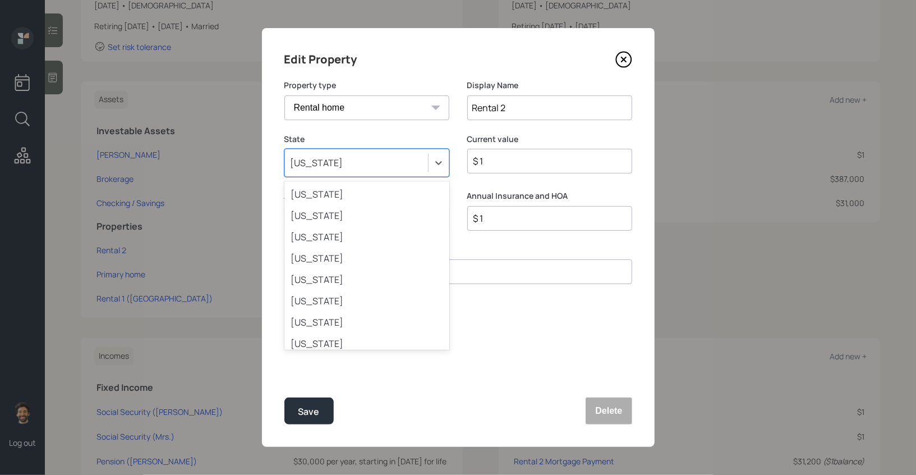
click at [333, 167] on div "[US_STATE]" at bounding box center [317, 163] width 53 height 12
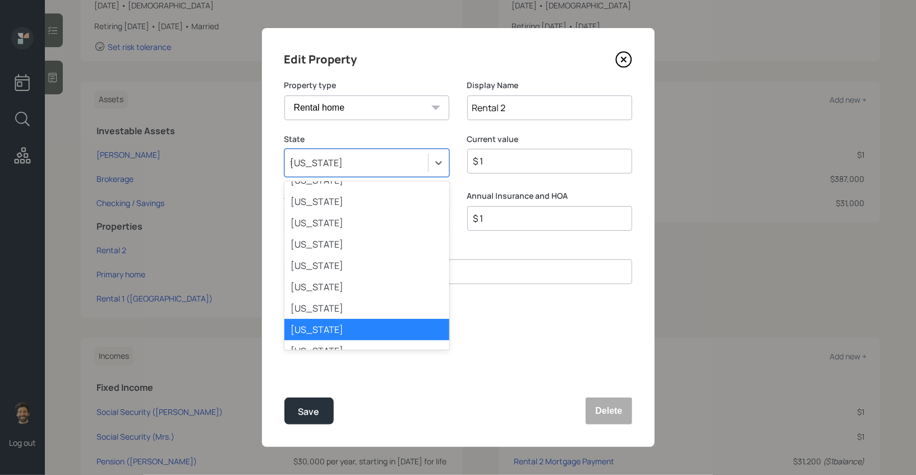
scroll to position [34, 0]
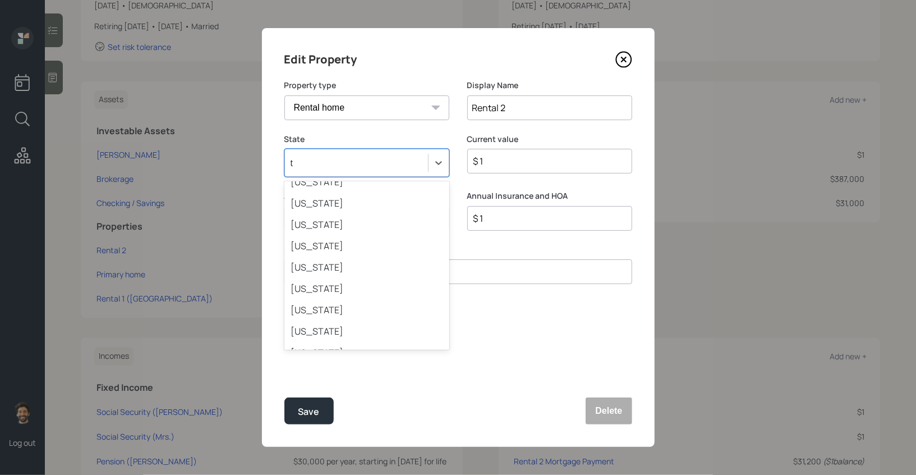
type input "tx"
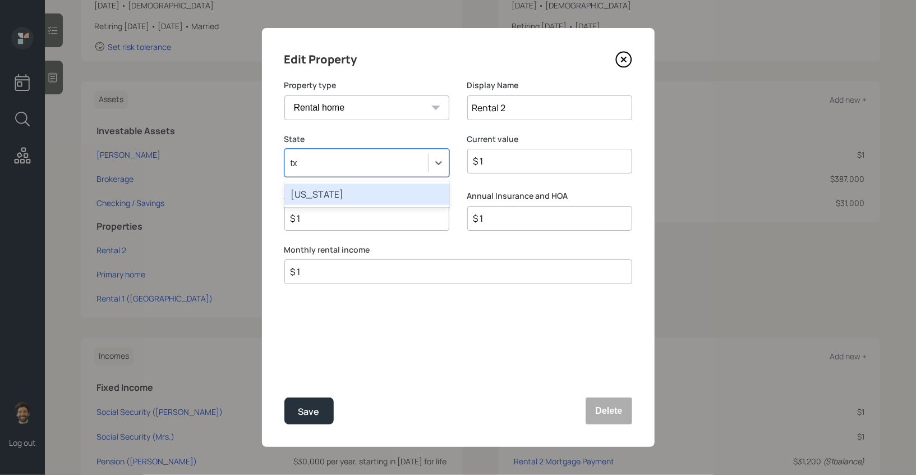
click at [330, 194] on div "[US_STATE]" at bounding box center [366, 193] width 165 height 21
click at [532, 109] on input "Rental 2" at bounding box center [549, 107] width 165 height 25
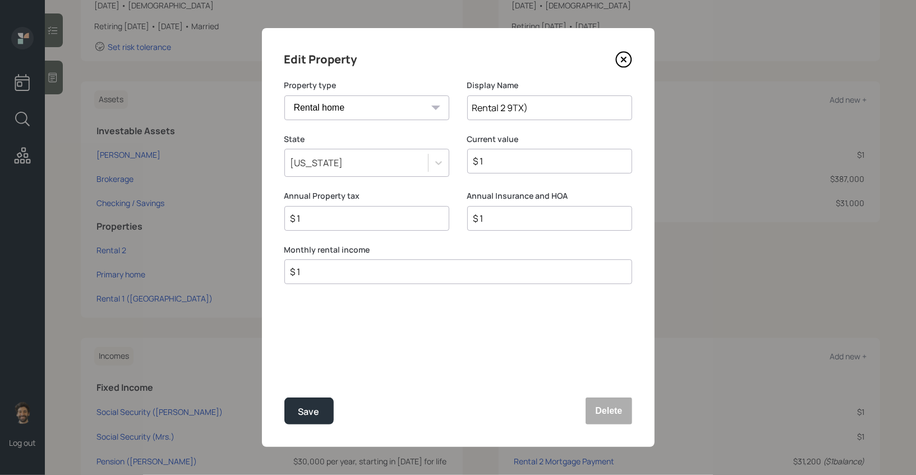
click at [513, 104] on input "Rental 2 9TX)" at bounding box center [549, 107] width 165 height 25
type input "Rental 2 ([GEOGRAPHIC_DATA])"
click at [517, 153] on div "$ 1" at bounding box center [549, 161] width 165 height 25
click at [506, 161] on input "$ 1" at bounding box center [545, 160] width 146 height 13
type input "$ 270,000"
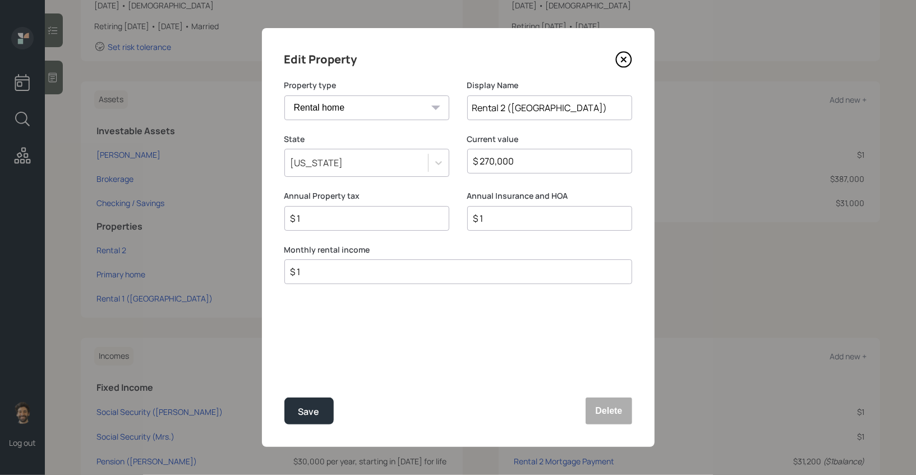
click at [361, 273] on input "$ 1" at bounding box center [454, 271] width 329 height 13
type input "$ 2,200"
click at [305, 421] on button "Save" at bounding box center [308, 410] width 49 height 27
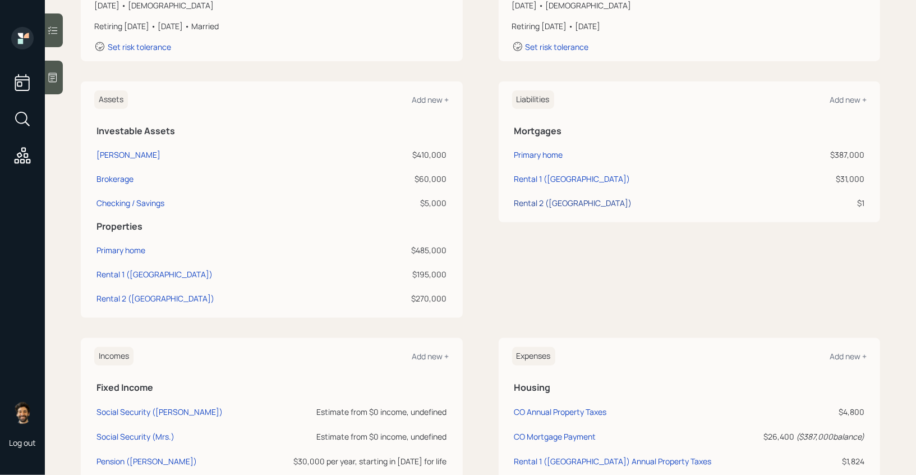
click at [538, 205] on div "Rental 2 ([GEOGRAPHIC_DATA])" at bounding box center [574, 203] width 118 height 12
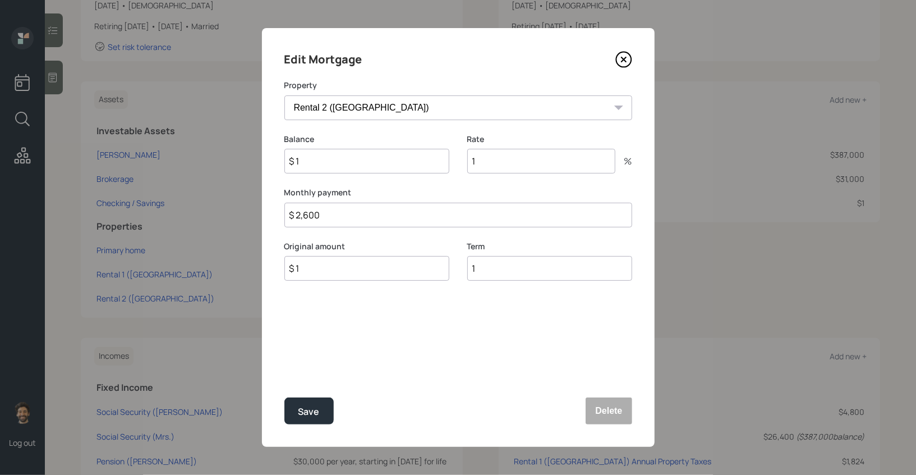
click at [333, 163] on input "$ 1" at bounding box center [366, 161] width 165 height 25
type input "$ 93,000"
click at [309, 273] on input "$ 1" at bounding box center [366, 268] width 165 height 25
type input "$ 9,300"
click at [493, 172] on input "1" at bounding box center [541, 161] width 148 height 25
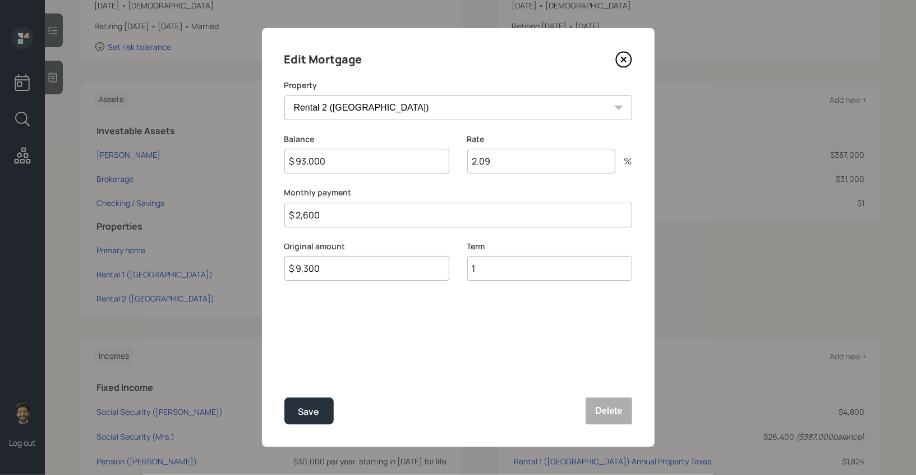
type input "2"
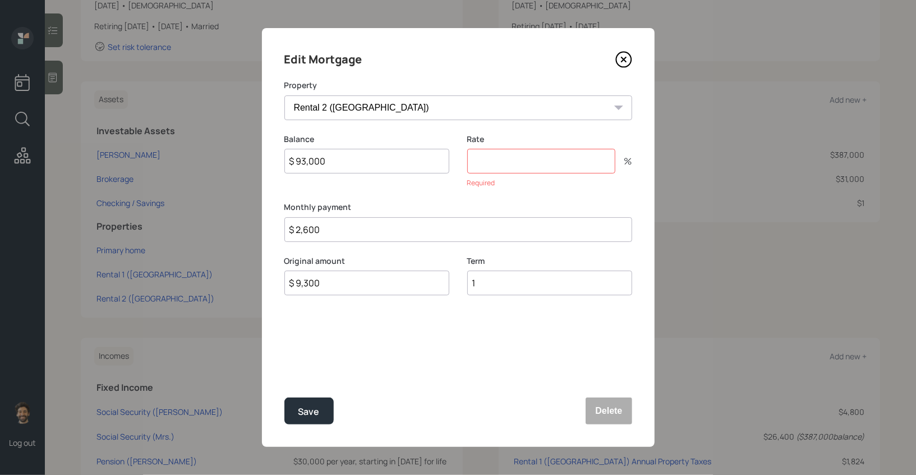
type input "9"
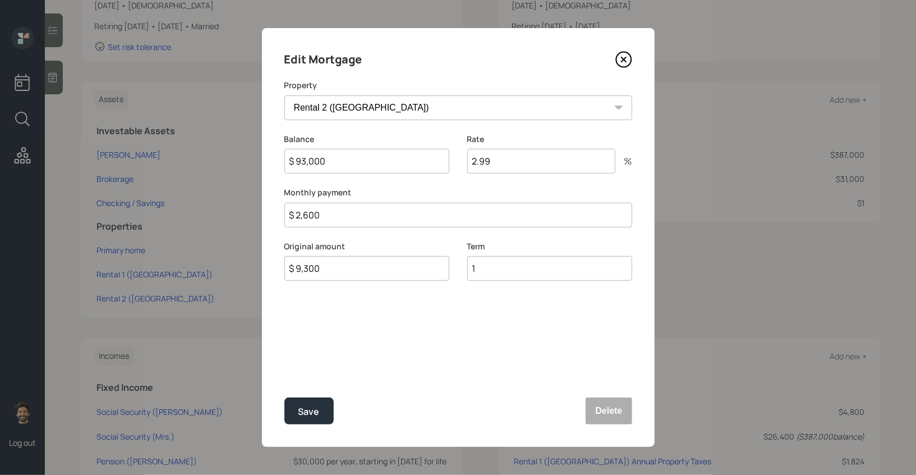
type input "2.99"
click at [366, 277] on input "$ 9,300" at bounding box center [366, 268] width 165 height 25
type input "$ 93,000"
click at [499, 260] on input "1" at bounding box center [549, 268] width 165 height 25
click at [338, 222] on input "$ 2,600" at bounding box center [458, 215] width 348 height 25
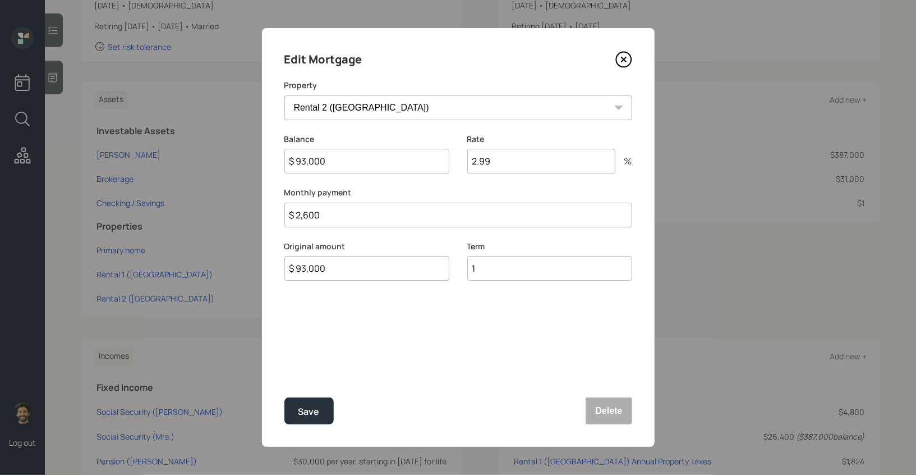
click at [338, 222] on input "$ 2,600" at bounding box center [458, 215] width 348 height 25
type input "$ 1,420"
click at [505, 269] on input "1" at bounding box center [549, 268] width 165 height 25
type input "30"
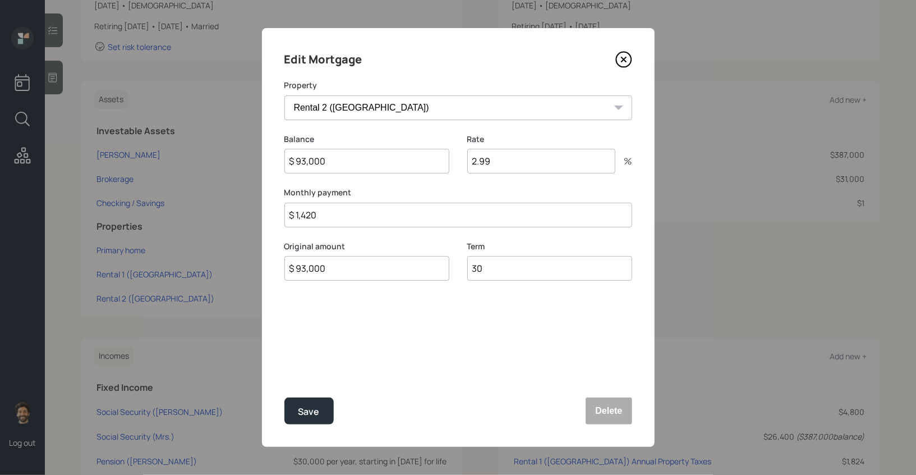
click at [311, 217] on input "$ 1,420" at bounding box center [458, 215] width 348 height 25
click at [314, 219] on input "$ 1,410" at bounding box center [458, 215] width 348 height 25
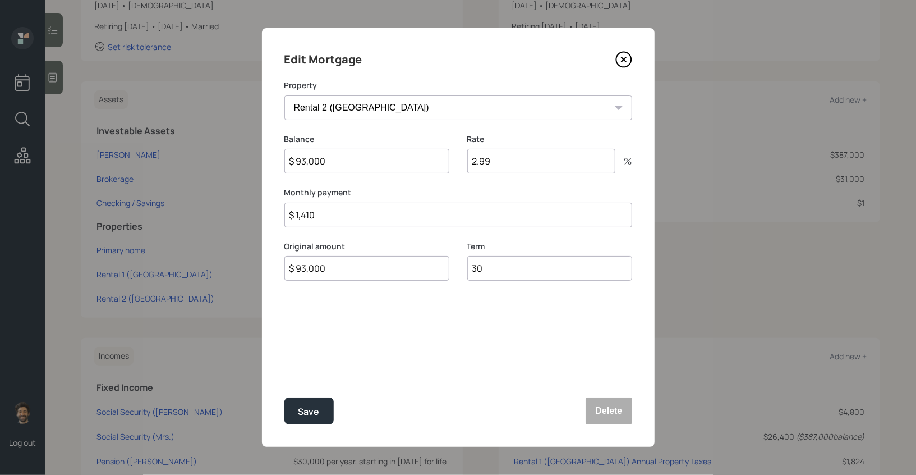
click at [314, 219] on input "$ 1,410" at bounding box center [458, 215] width 348 height 25
type input "$ 938"
click at [305, 408] on div "Save" at bounding box center [308, 411] width 21 height 15
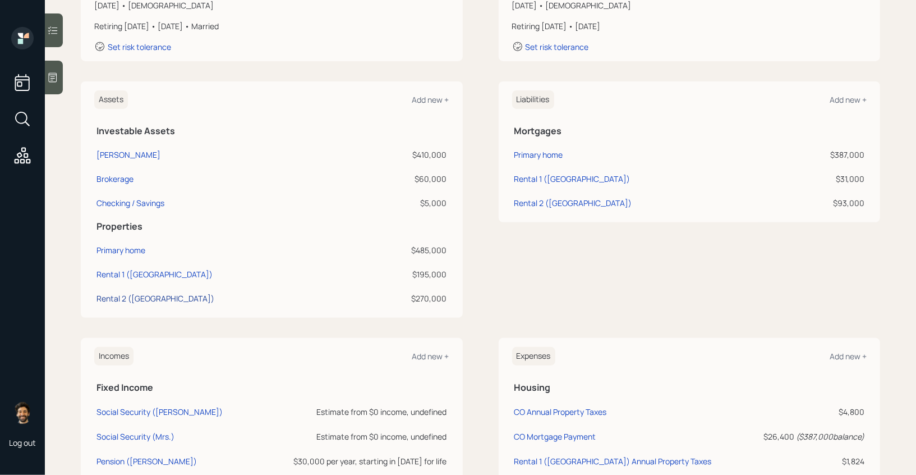
click at [127, 298] on div "Rental 2 ([GEOGRAPHIC_DATA])" at bounding box center [156, 298] width 118 height 12
select select "rental_property"
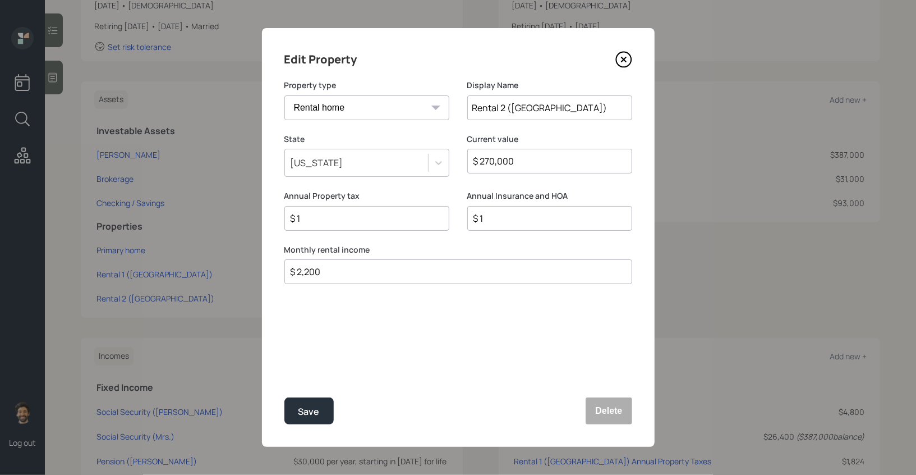
click at [330, 224] on input "$ 1" at bounding box center [363, 218] width 146 height 13
type input "$ 5,664"
click at [506, 221] on input "$ 1" at bounding box center [545, 218] width 146 height 13
type input "$ 0"
click at [309, 417] on div "Save" at bounding box center [308, 411] width 21 height 15
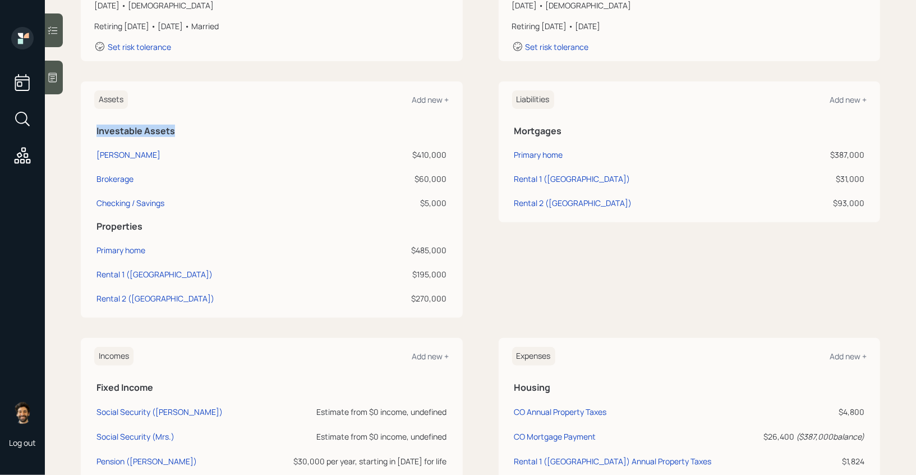
drag, startPoint x: 97, startPoint y: 135, endPoint x: 195, endPoint y: 128, distance: 98.4
click at [195, 128] on h5 "Investable Assets" at bounding box center [272, 131] width 351 height 11
drag, startPoint x: 448, startPoint y: 154, endPoint x: 408, endPoint y: 154, distance: 39.8
click at [408, 154] on td "$410,000" at bounding box center [405, 153] width 87 height 24
drag, startPoint x: 452, startPoint y: 178, endPoint x: 415, endPoint y: 180, distance: 36.5
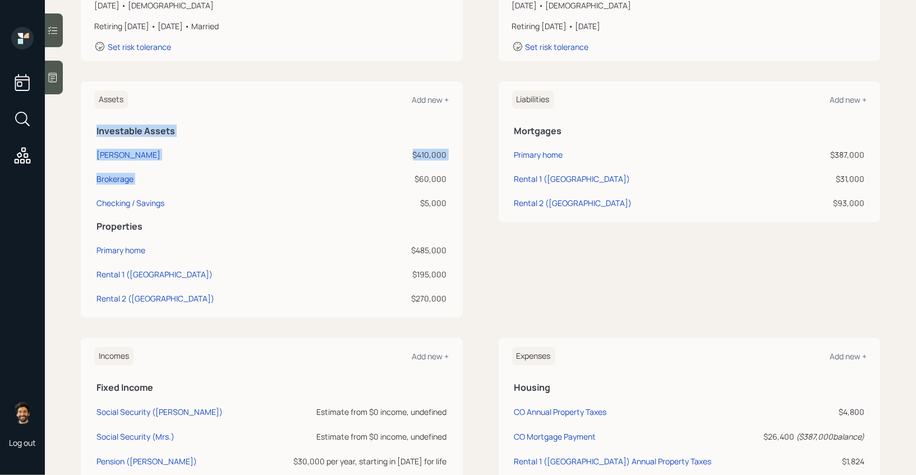
click at [415, 180] on div "Assets Add new + Investable Assets [PERSON_NAME] $410,000 Brokerage $60,000 Che…" at bounding box center [272, 199] width 382 height 236
click at [417, 180] on div "$60,000" at bounding box center [405, 179] width 82 height 12
drag, startPoint x: 451, startPoint y: 203, endPoint x: 423, endPoint y: 203, distance: 27.5
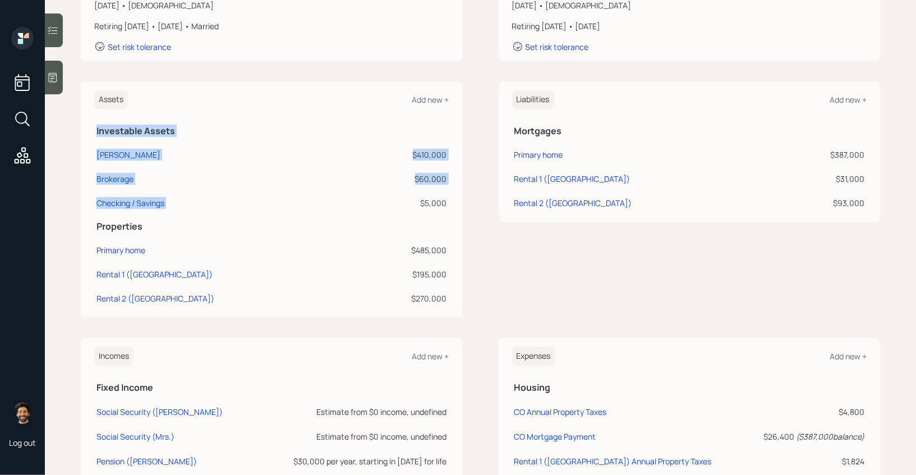
click at [423, 203] on div "Assets Add new + Investable Assets [PERSON_NAME] $410,000 Brokerage $60,000 Che…" at bounding box center [272, 199] width 382 height 236
click at [423, 203] on div "$5,000" at bounding box center [405, 203] width 82 height 12
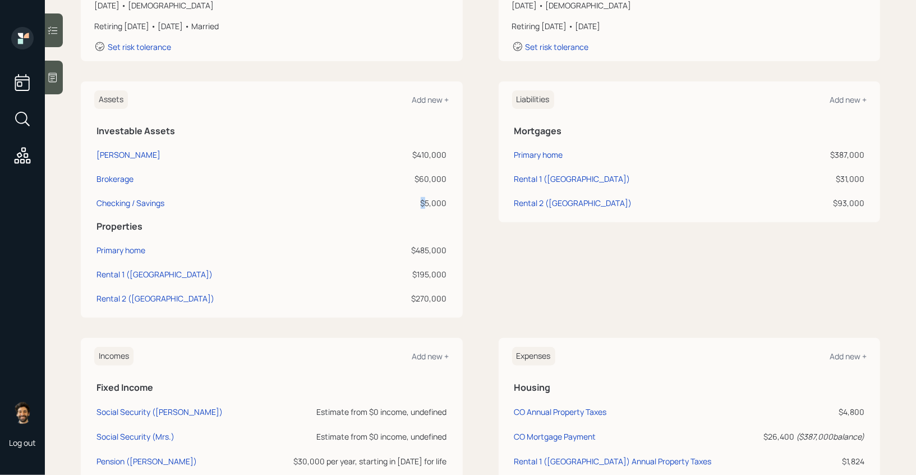
click at [423, 203] on div "$5,000" at bounding box center [405, 203] width 82 height 12
drag, startPoint x: 517, startPoint y: 97, endPoint x: 554, endPoint y: 97, distance: 37.6
click at [554, 97] on h6 "Liabilities" at bounding box center [533, 99] width 42 height 19
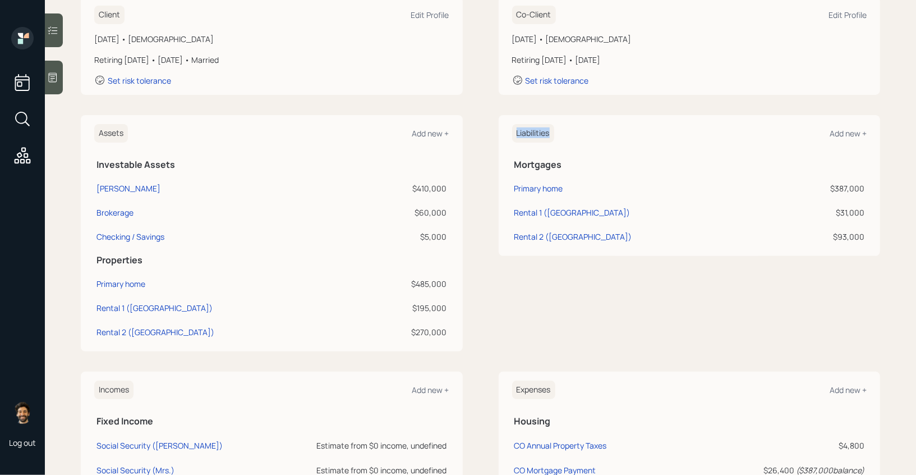
scroll to position [148, 0]
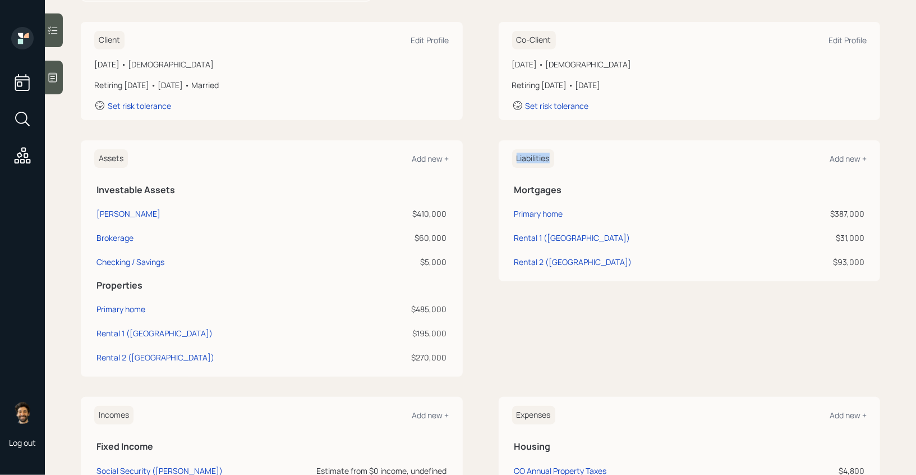
click at [530, 153] on h6 "Liabilities" at bounding box center [533, 158] width 42 height 19
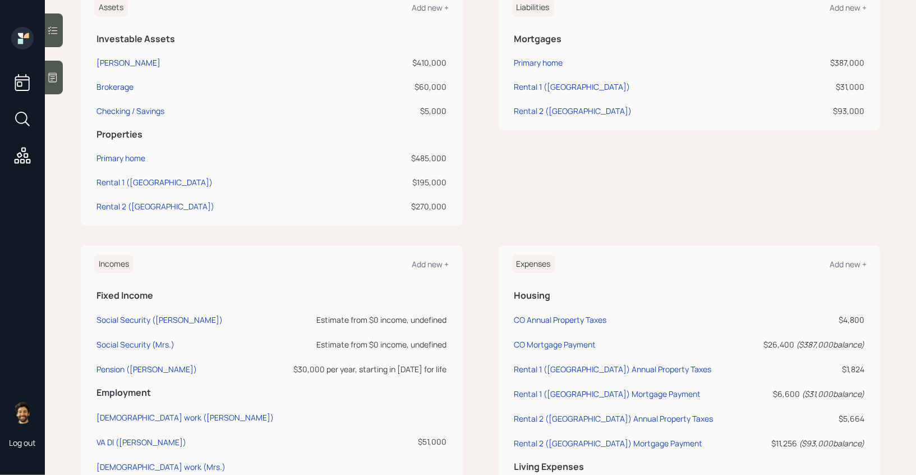
scroll to position [489, 0]
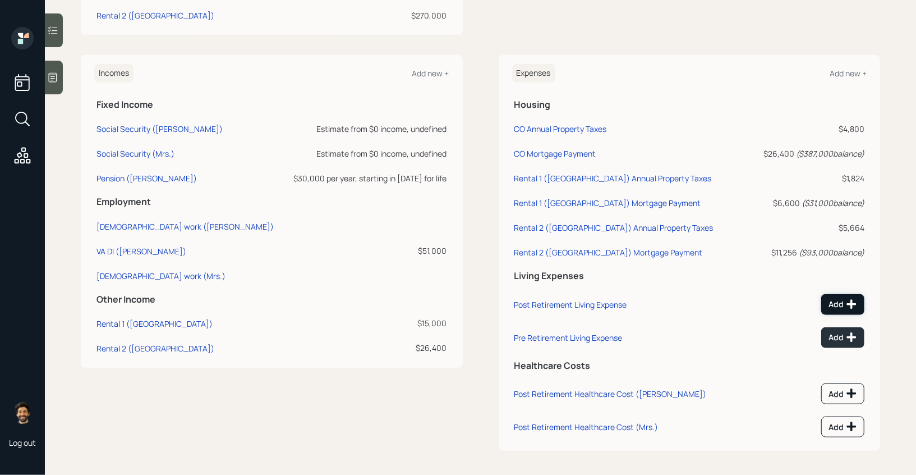
click at [838, 306] on div "Add" at bounding box center [843, 303] width 29 height 11
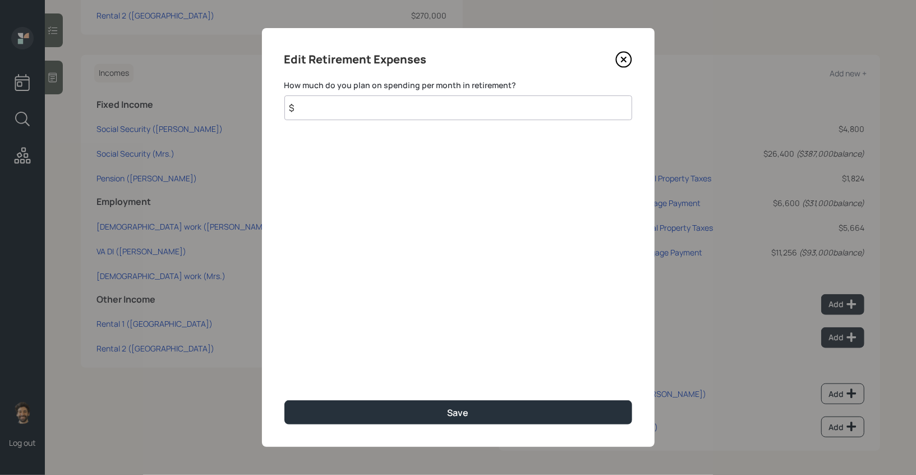
click at [323, 109] on input "$" at bounding box center [458, 107] width 348 height 25
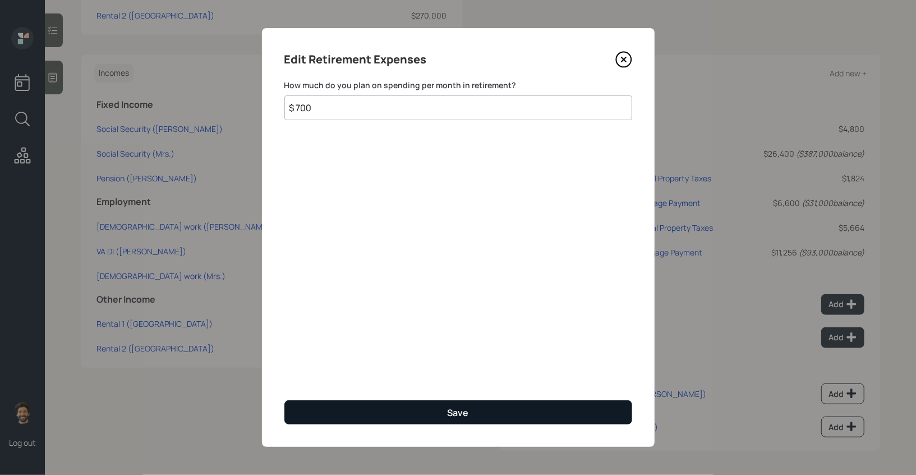
type input "$ 700"
click at [311, 408] on button "Save" at bounding box center [458, 412] width 348 height 24
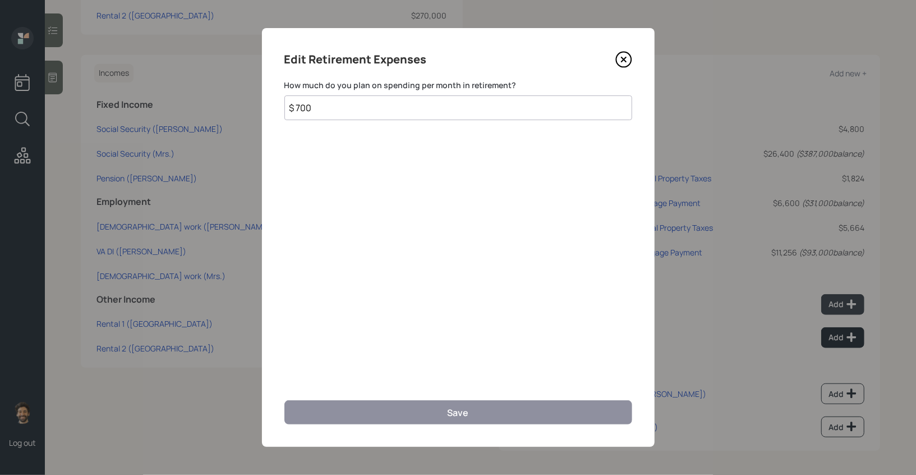
scroll to position [481, 0]
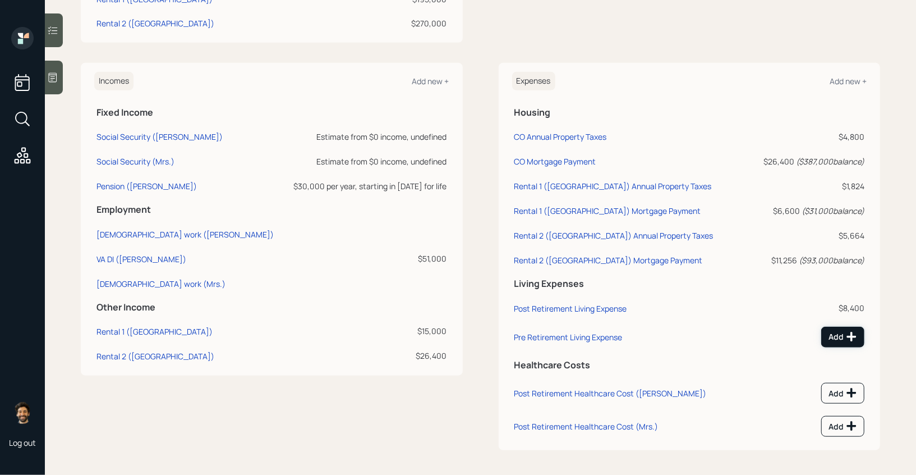
click at [846, 331] on icon at bounding box center [851, 336] width 11 height 11
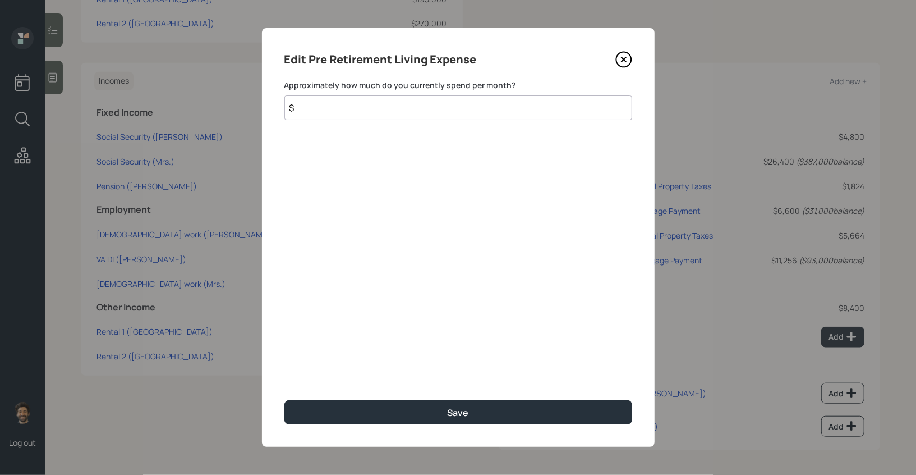
click at [385, 107] on input "$" at bounding box center [458, 107] width 348 height 25
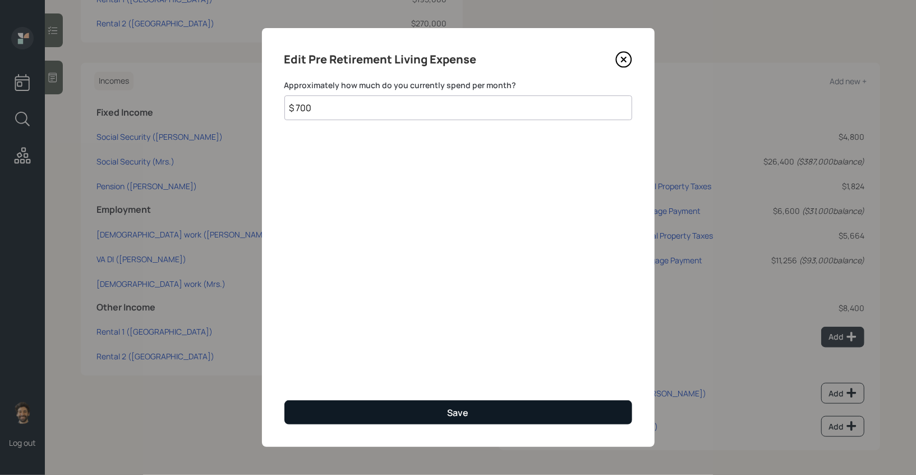
type input "$ 700"
click at [327, 404] on button "Save" at bounding box center [458, 412] width 348 height 24
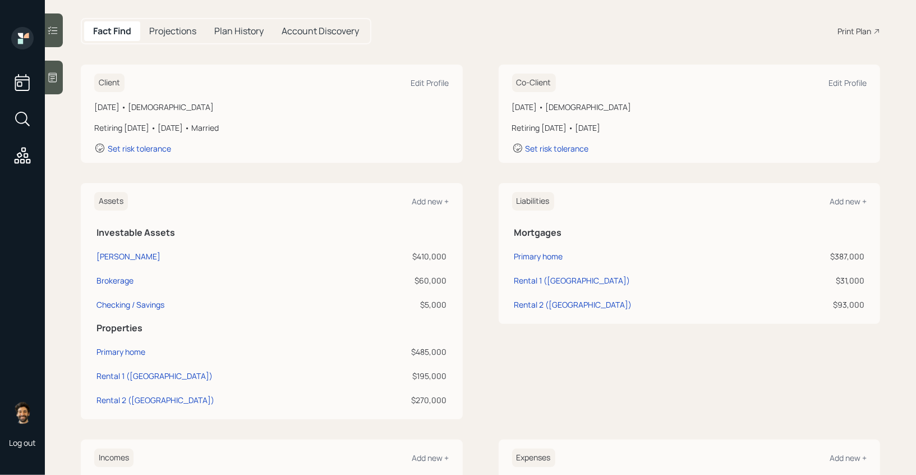
scroll to position [109, 0]
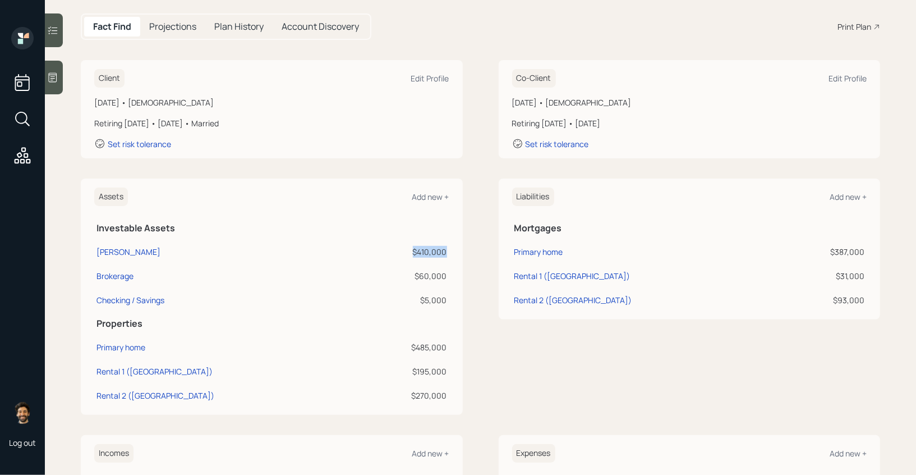
drag, startPoint x: 445, startPoint y: 248, endPoint x: 413, endPoint y: 250, distance: 32.6
click at [413, 250] on div "$410,000" at bounding box center [405, 252] width 82 height 12
